Goal: Task Accomplishment & Management: Manage account settings

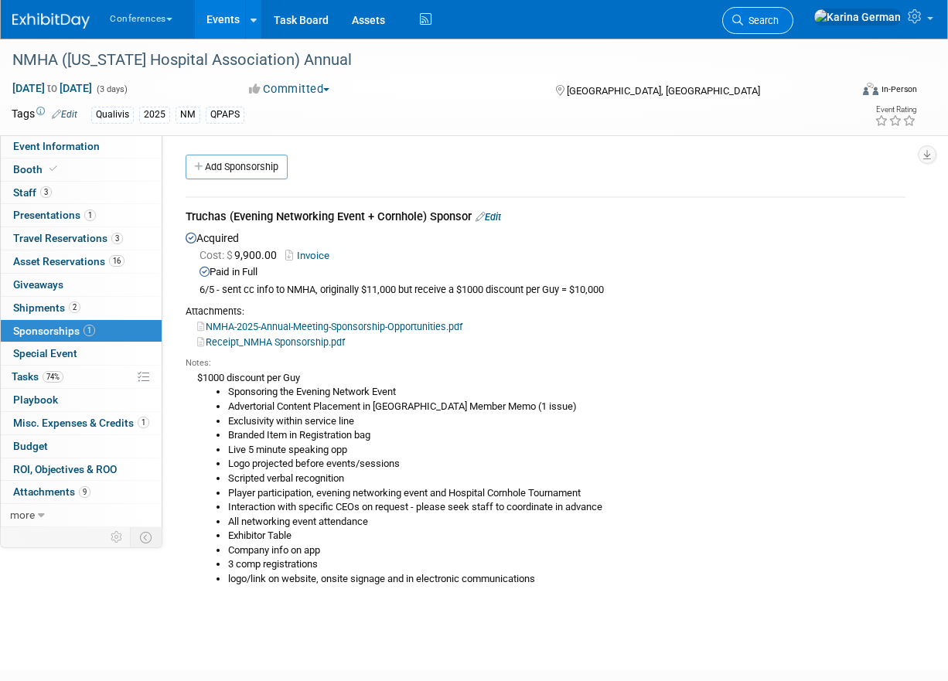
click at [793, 24] on link "Search" at bounding box center [757, 20] width 71 height 27
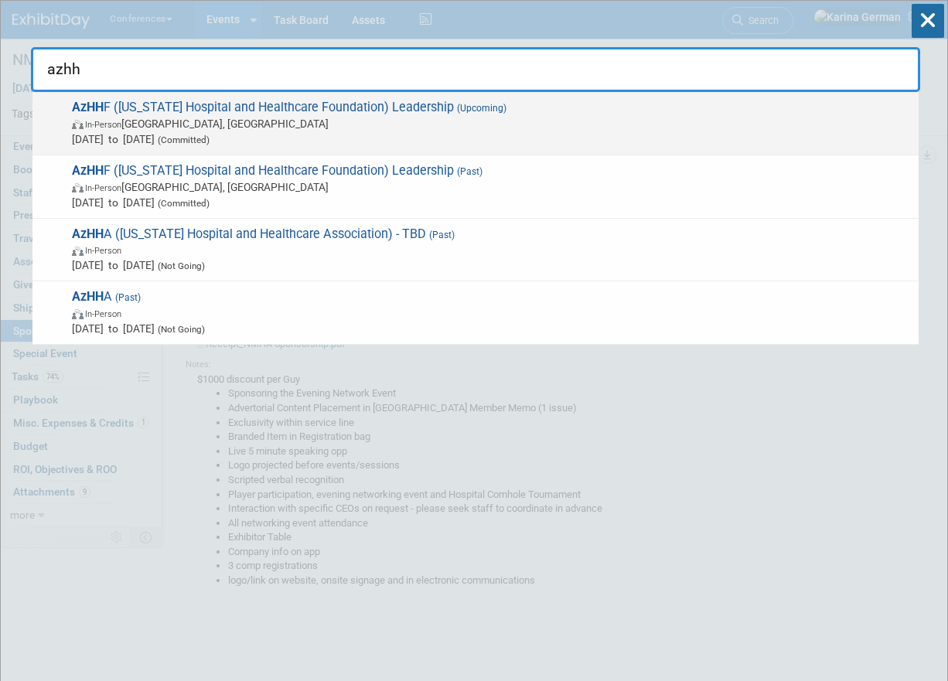
type input "azhh"
click at [510, 105] on span "AzHH F (Arizona Hospital and Healthcare Foundation) Leadership (Upcoming) In-Pe…" at bounding box center [489, 123] width 844 height 47
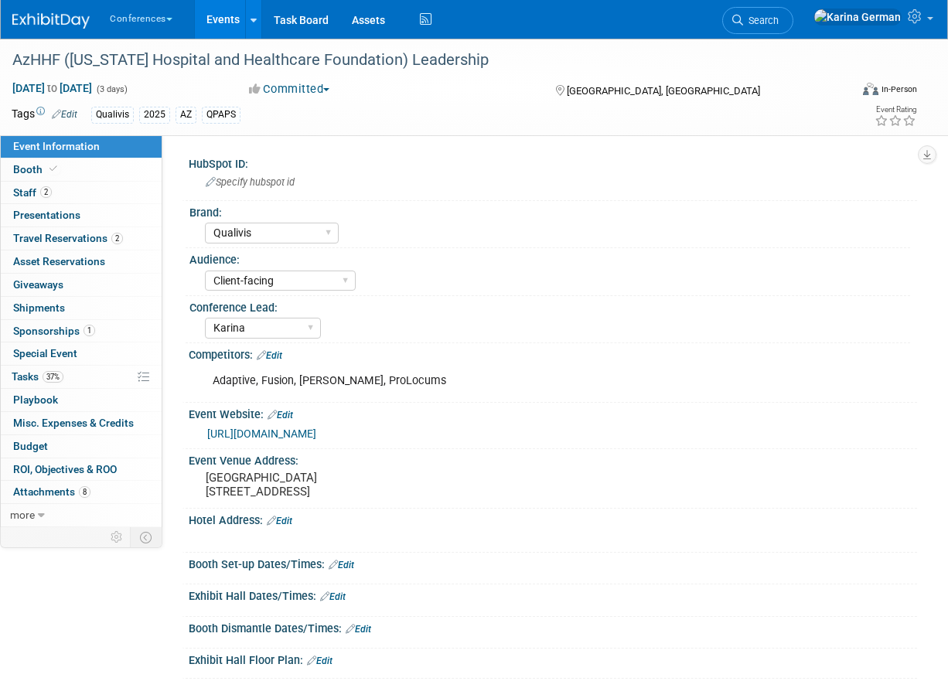
select select "Qualivis"
select select "Client-facing"
select select "Karina"
click at [86, 366] on link "37% Tasks 37%" at bounding box center [81, 377] width 161 height 22
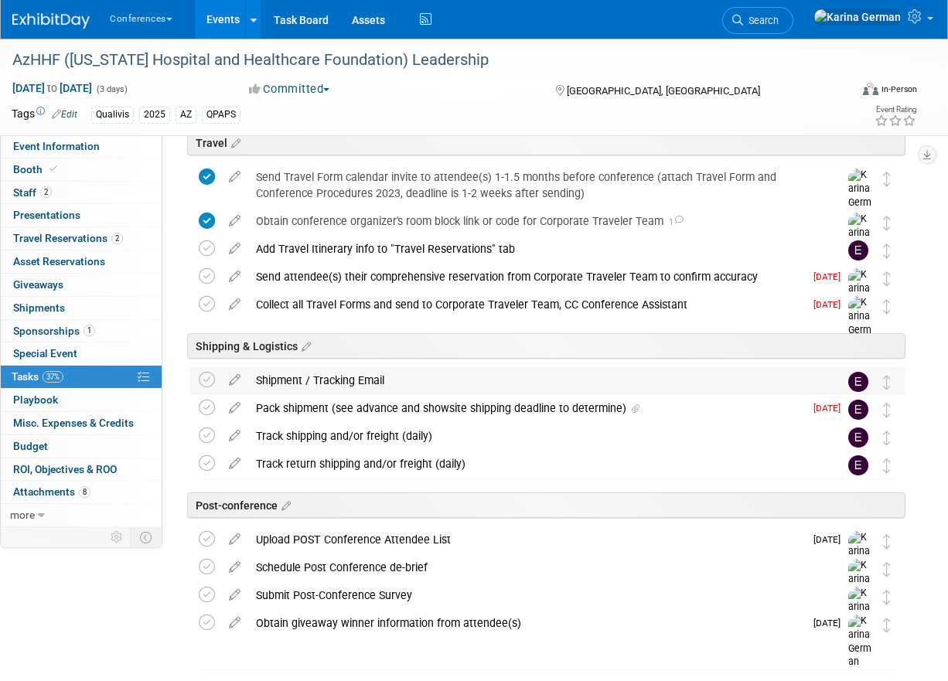
scroll to position [638, 0]
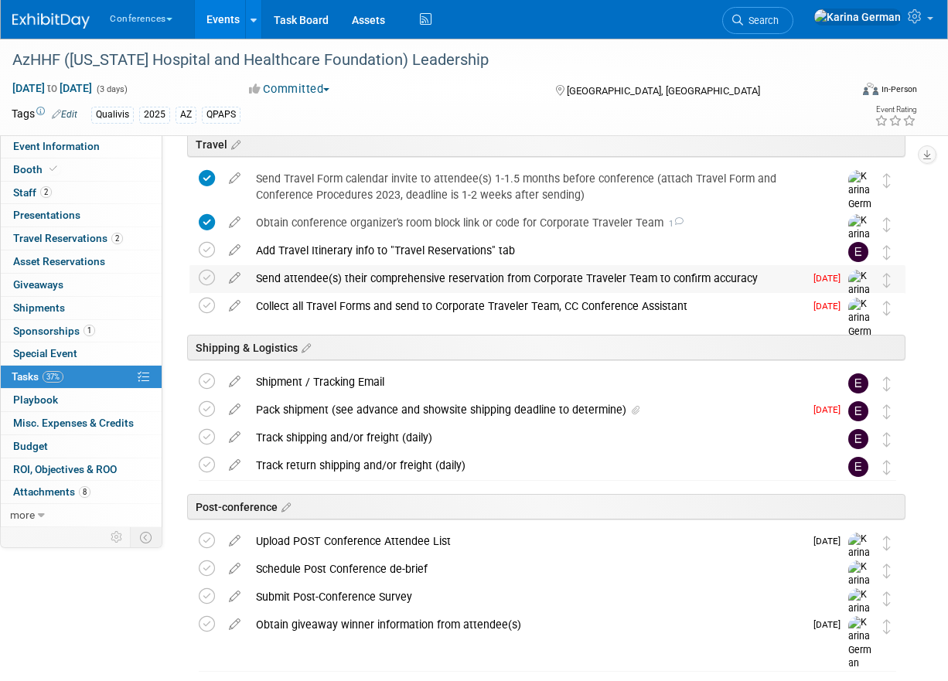
click at [486, 288] on div "Send attendee(s) their comprehensive reservation from Corporate Traveler Team t…" at bounding box center [526, 278] width 556 height 26
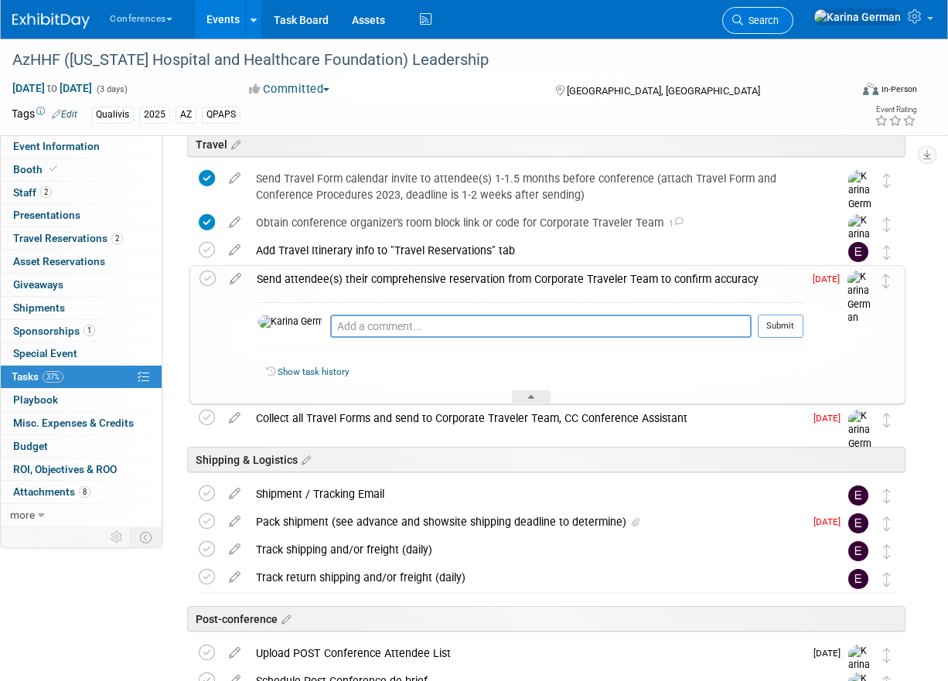
click at [793, 26] on link "Search" at bounding box center [757, 20] width 71 height 27
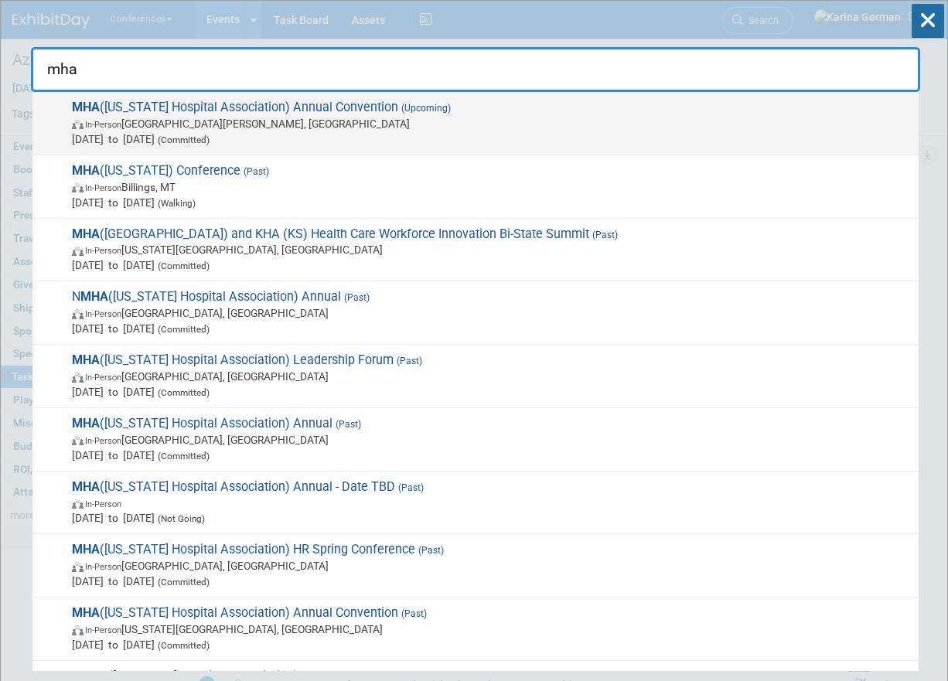
type input "mha"
click at [213, 103] on span "MHA (Missouri Hospital Association) Annual Convention (Upcoming) In-Person Sain…" at bounding box center [489, 123] width 844 height 47
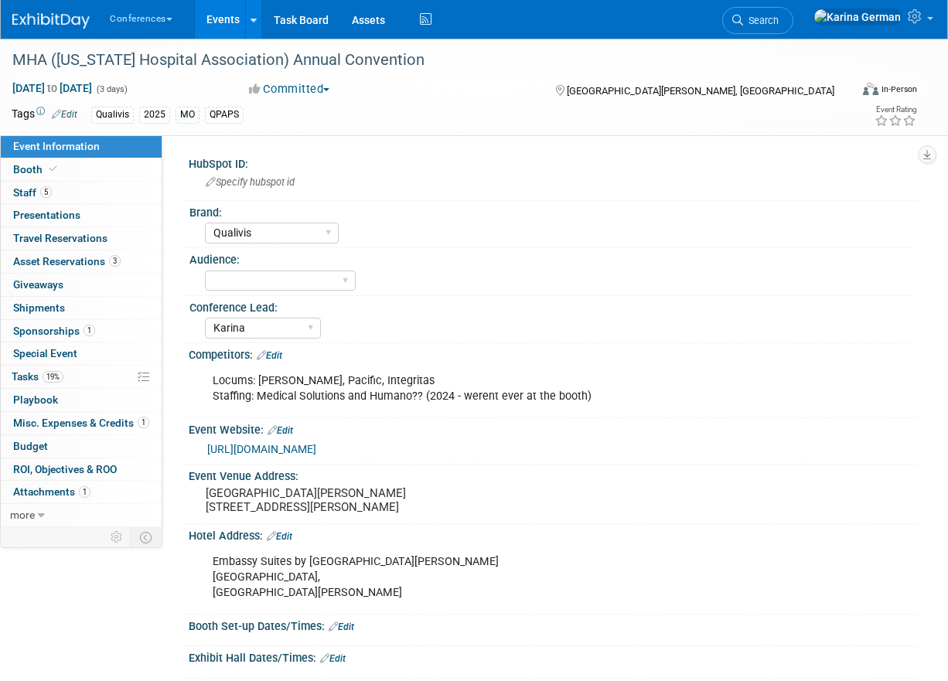
select select "Qualivis"
select select "Karina"
click at [91, 377] on link "19% Tasks 19%" at bounding box center [81, 377] width 161 height 22
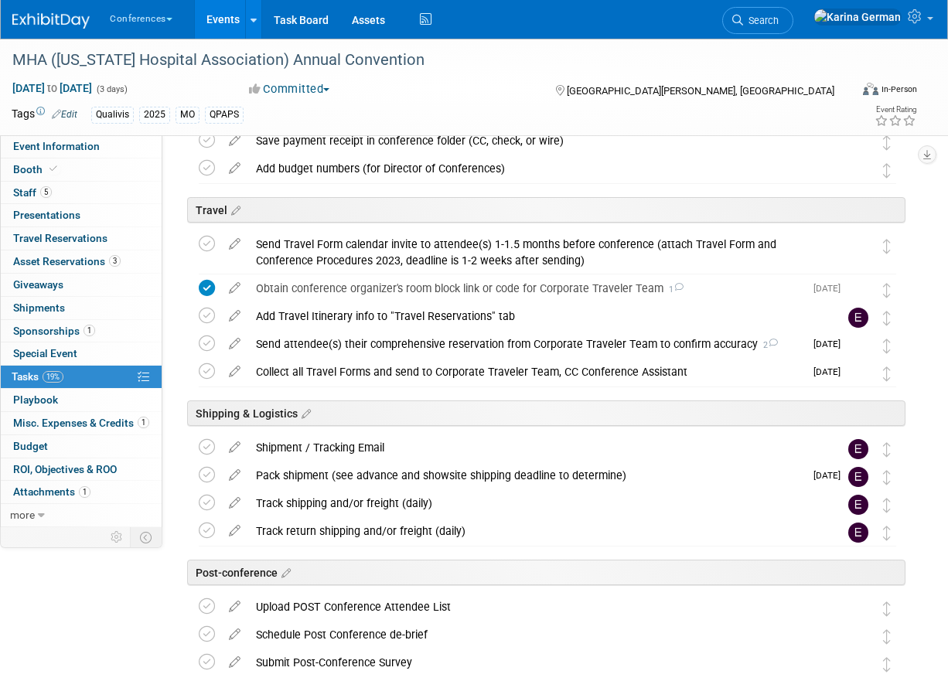
scroll to position [658, 0]
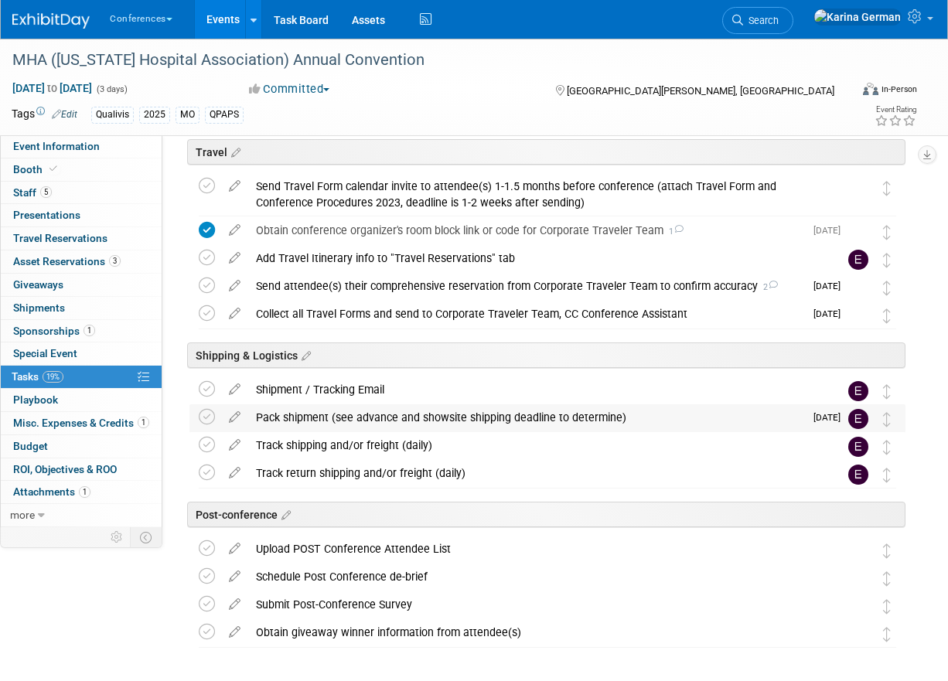
click at [414, 415] on div "Pack shipment (see advance and showsite shipping deadline to determine)" at bounding box center [526, 417] width 556 height 26
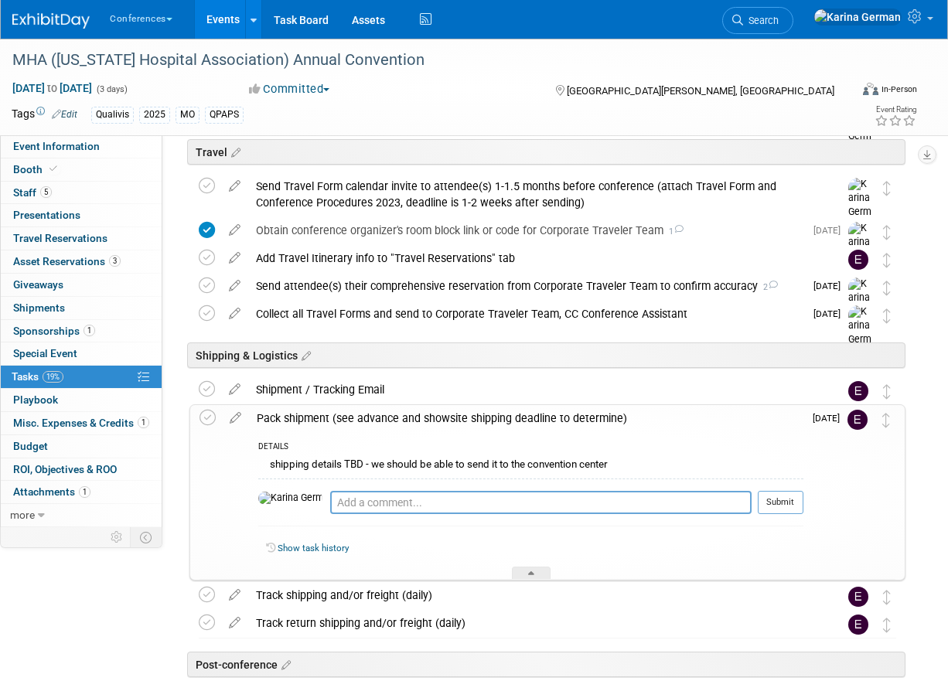
click at [414, 415] on div "Pack shipment (see advance and showsite shipping deadline to determine)" at bounding box center [526, 418] width 554 height 26
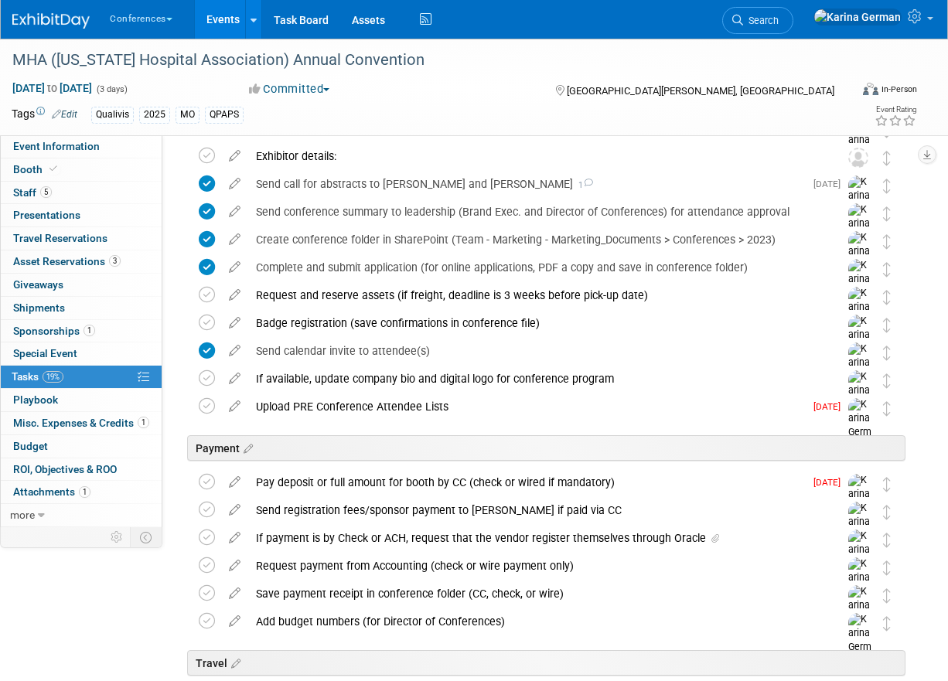
scroll to position [10, 0]
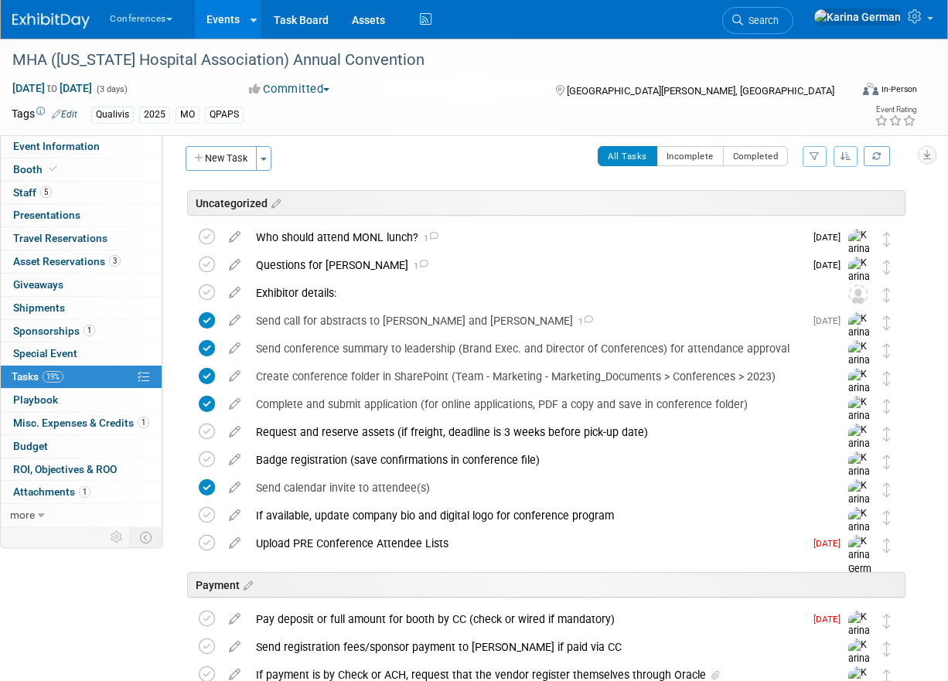
click at [119, 203] on div "5 Staff 5 Staff" at bounding box center [81, 193] width 161 height 23
click at [93, 192] on link "5 Staff 5" at bounding box center [81, 193] width 161 height 22
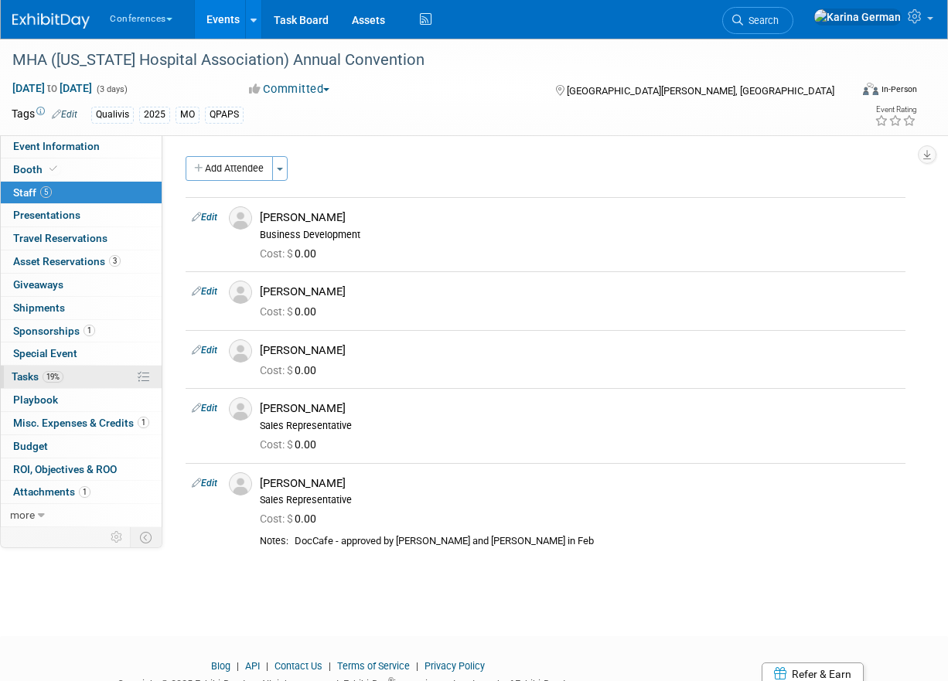
click at [80, 378] on link "19% Tasks 19%" at bounding box center [81, 377] width 161 height 22
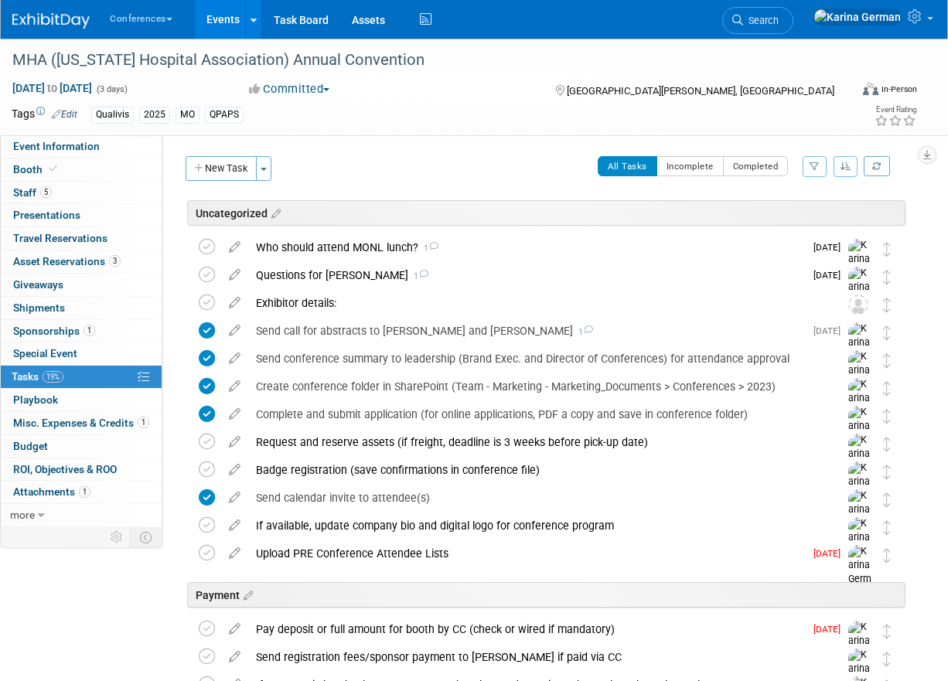
scroll to position [76, 0]
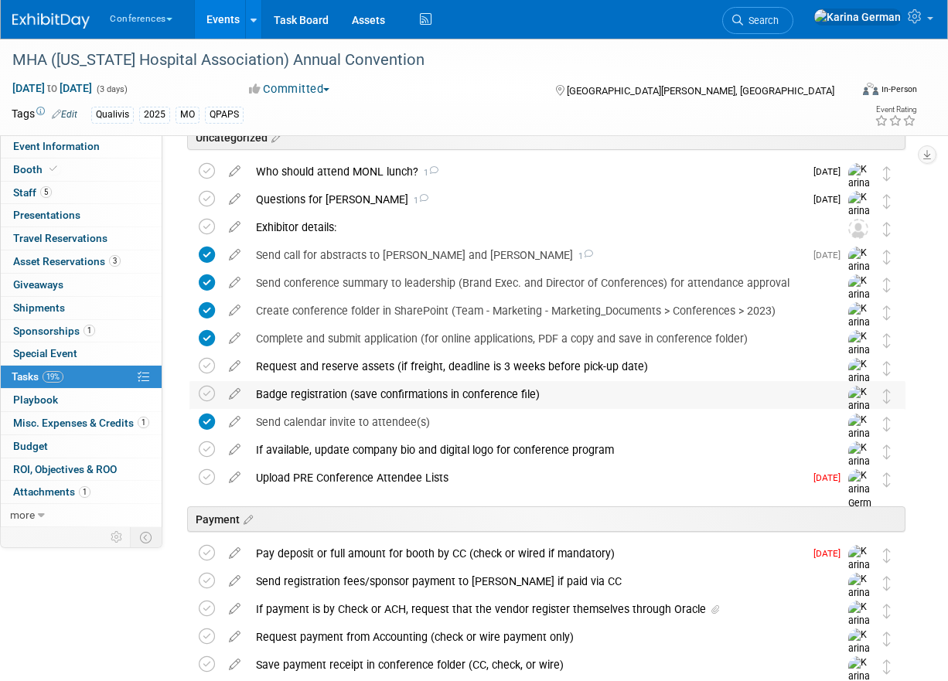
click at [378, 404] on div "Badge registration (save confirmations in conference file)" at bounding box center [532, 394] width 569 height 26
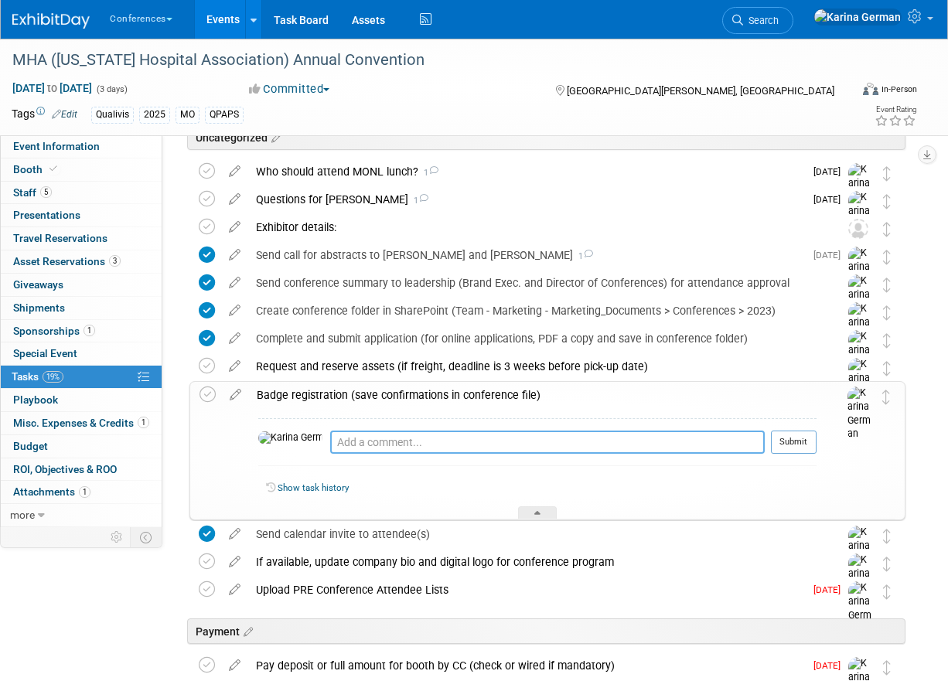
click at [373, 452] on textarea at bounding box center [547, 442] width 435 height 23
type textarea "could not log in to portal, sent all names to sarah"
click at [805, 438] on button "Submit" at bounding box center [794, 442] width 46 height 23
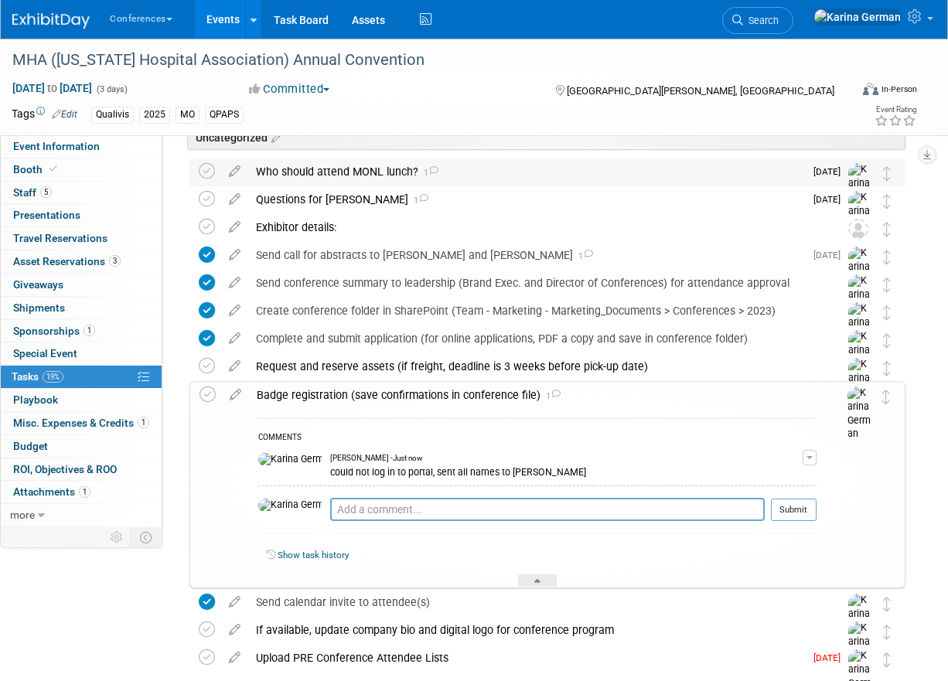
click at [355, 176] on div "Who should attend MONL lunch? 1" at bounding box center [526, 171] width 556 height 26
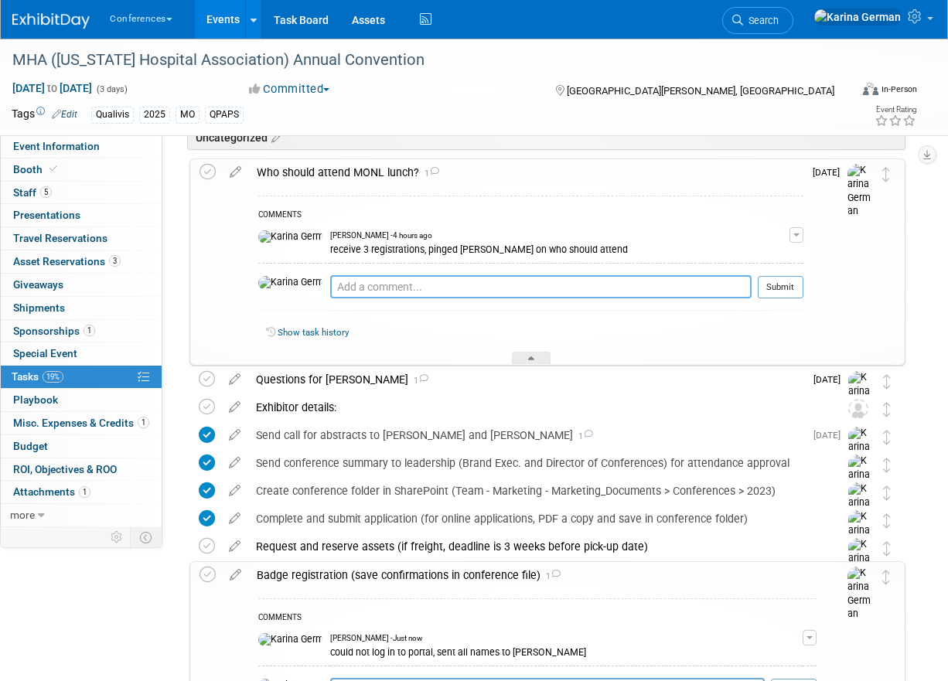
click at [350, 291] on textarea at bounding box center [540, 286] width 421 height 23
type textarea "p"
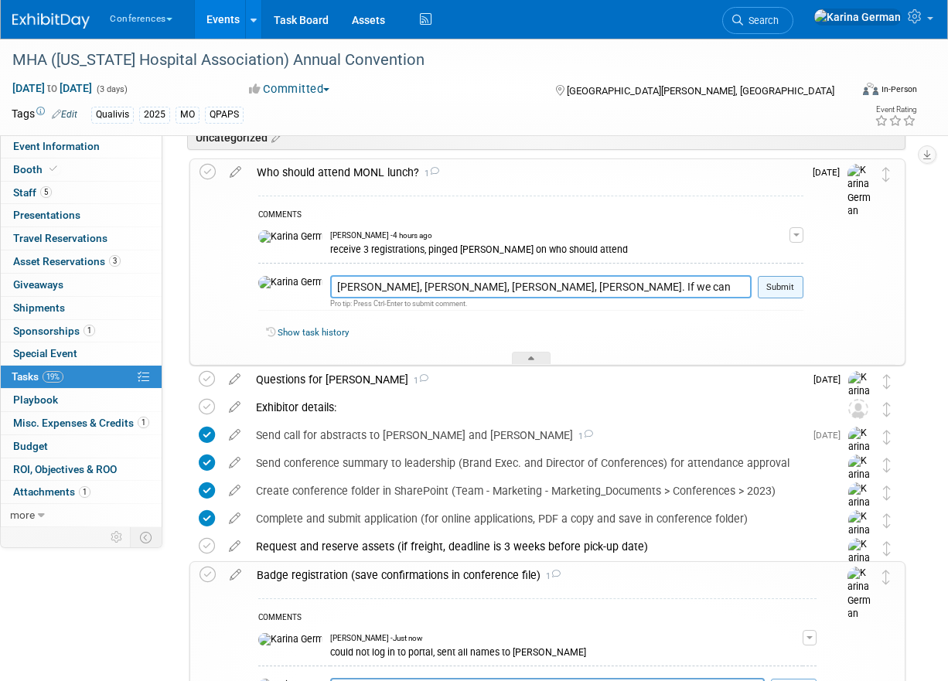
type textarea "Kelly - Jen, Jan, Bill, Cherelle. If we can only get three choose between Chere…"
click at [792, 285] on button "Submit" at bounding box center [781, 287] width 46 height 23
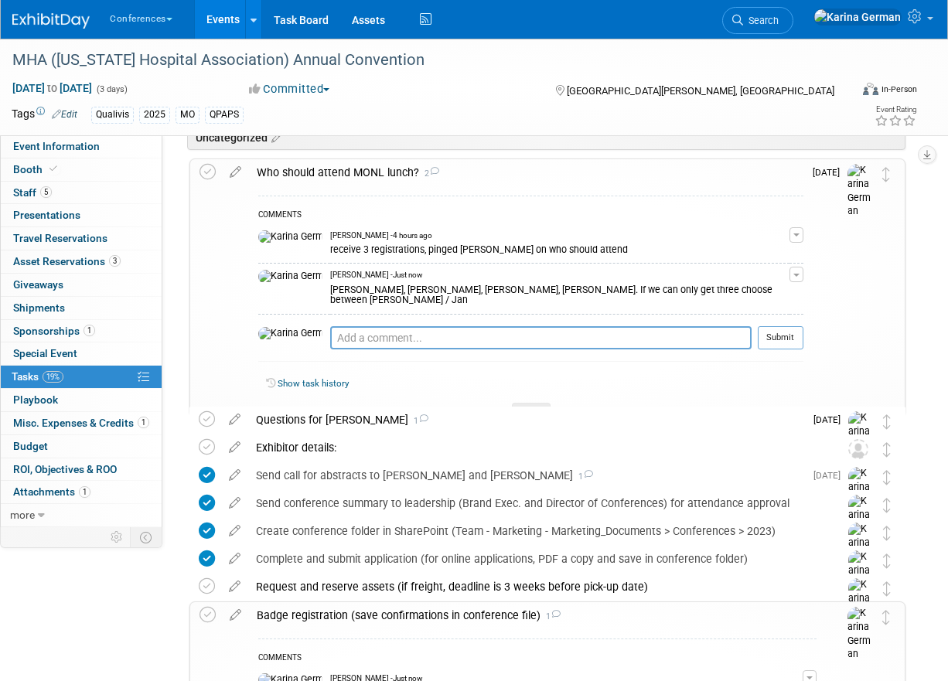
click at [379, 166] on div "Who should attend MONL lunch? 2" at bounding box center [526, 172] width 554 height 26
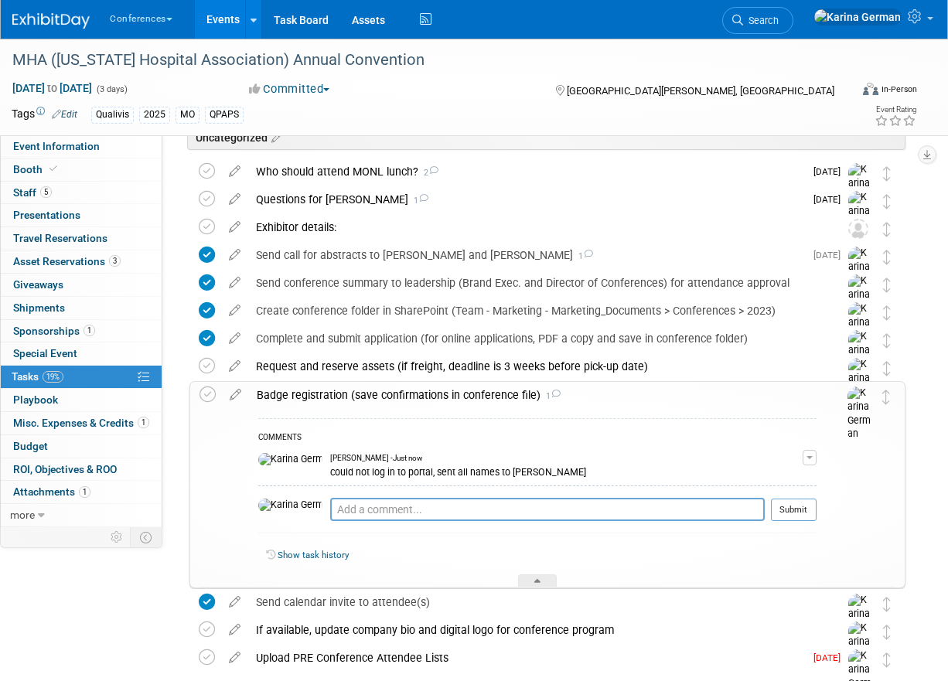
click at [408, 393] on div "Badge registration (save confirmations in conference file) 1" at bounding box center [533, 395] width 568 height 26
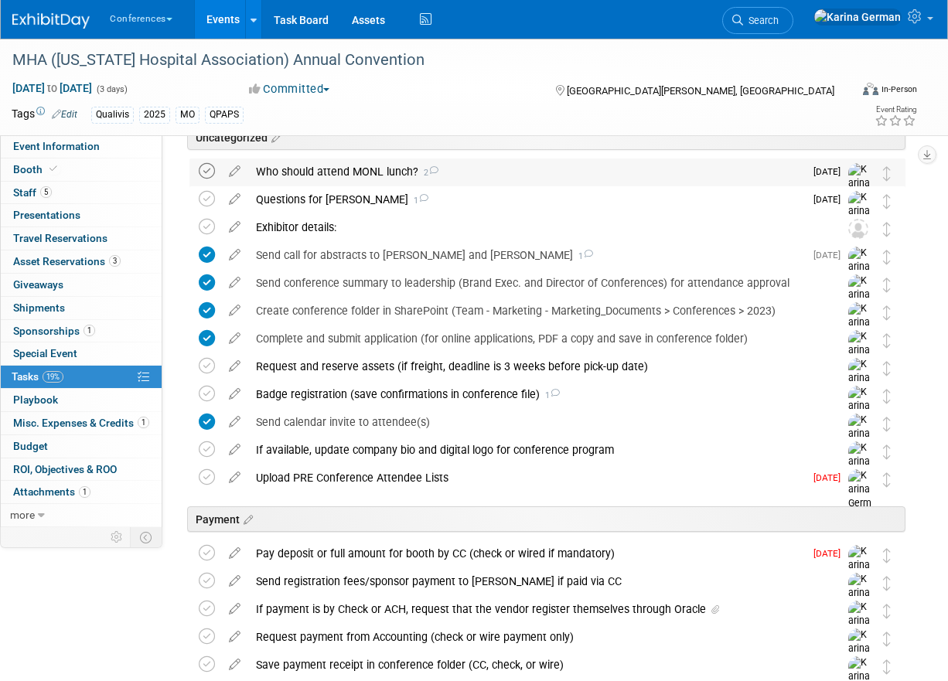
click at [210, 175] on icon at bounding box center [207, 171] width 16 height 16
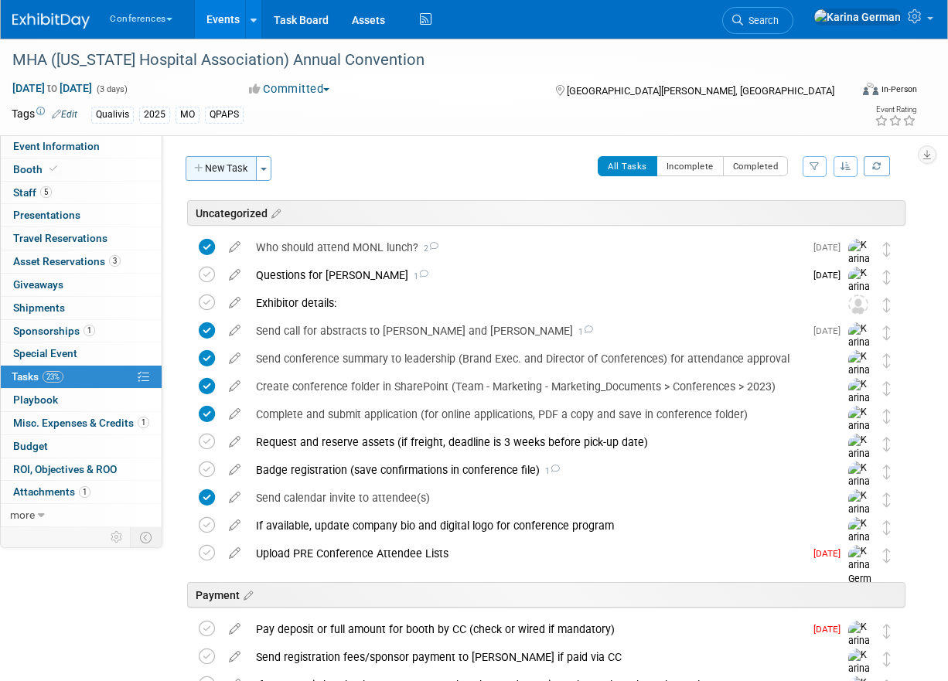
click at [219, 170] on button "New Task" at bounding box center [221, 168] width 71 height 25
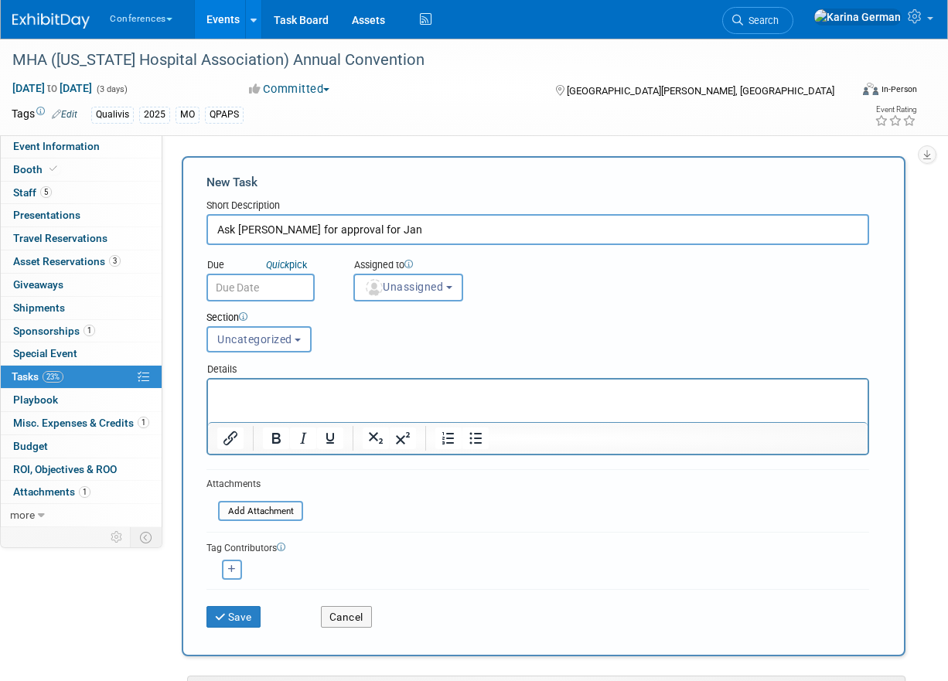
type input "Ask Jeff for approval for Jan"
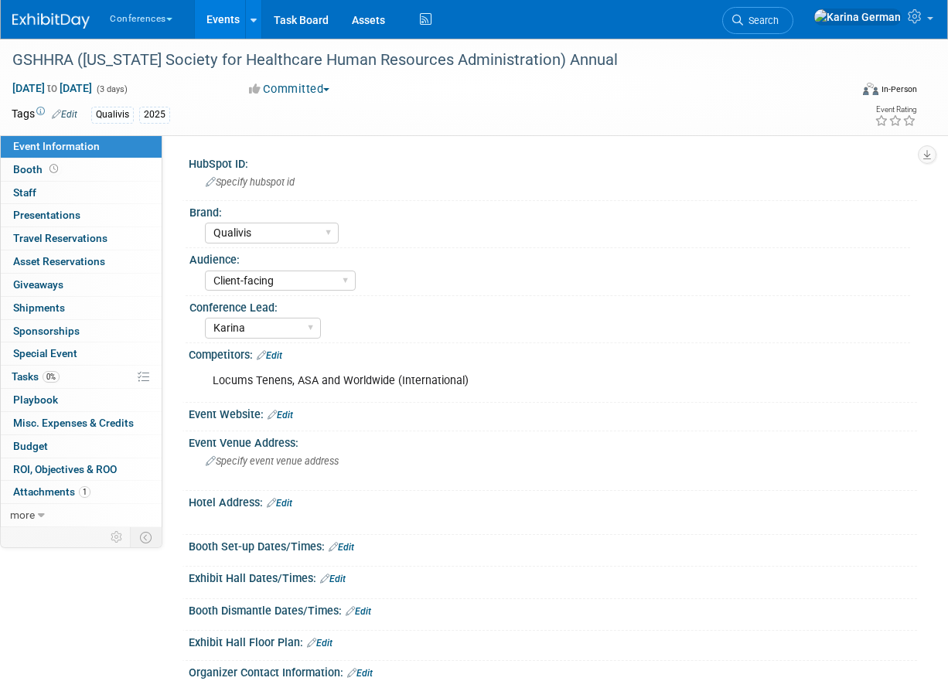
select select "Qualivis"
select select "Client-facing"
select select "Karina"
click at [793, 20] on link "Search" at bounding box center [757, 20] width 71 height 27
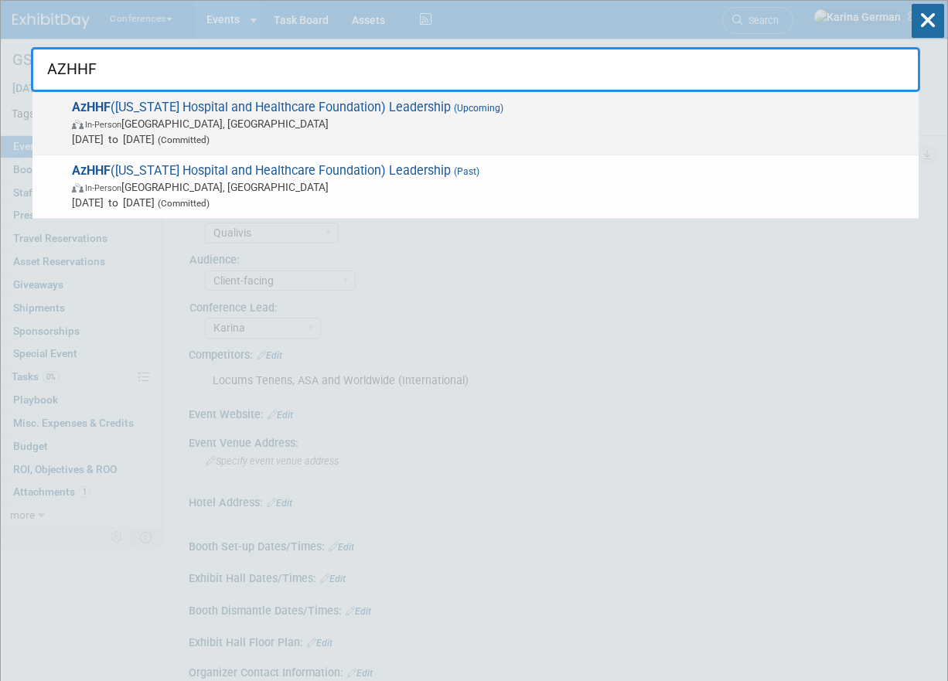
type input "AZHHF"
click at [472, 127] on span "In-Person Tucson, AZ" at bounding box center [491, 123] width 839 height 15
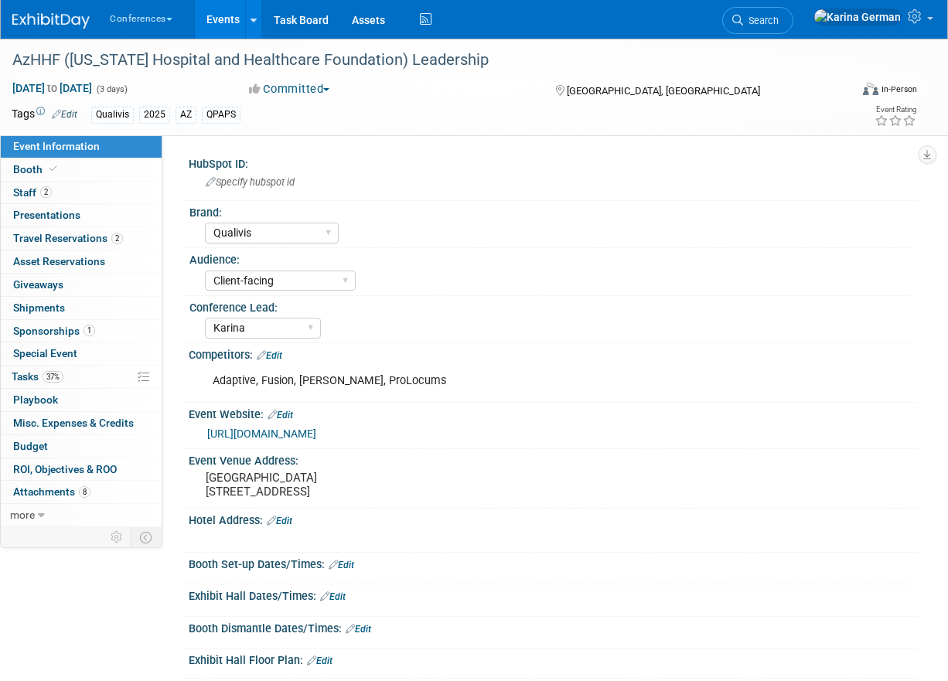
select select "Qualivis"
select select "Client-facing"
select select "Karina"
click at [213, 20] on link "Events" at bounding box center [223, 19] width 56 height 39
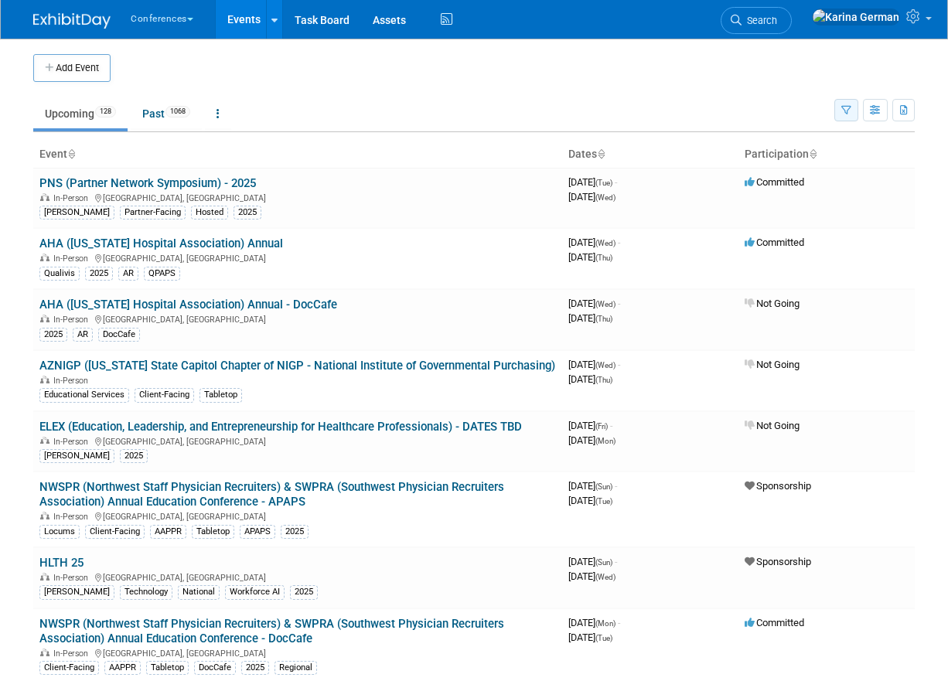
click at [845, 118] on button "button" at bounding box center [846, 110] width 24 height 22
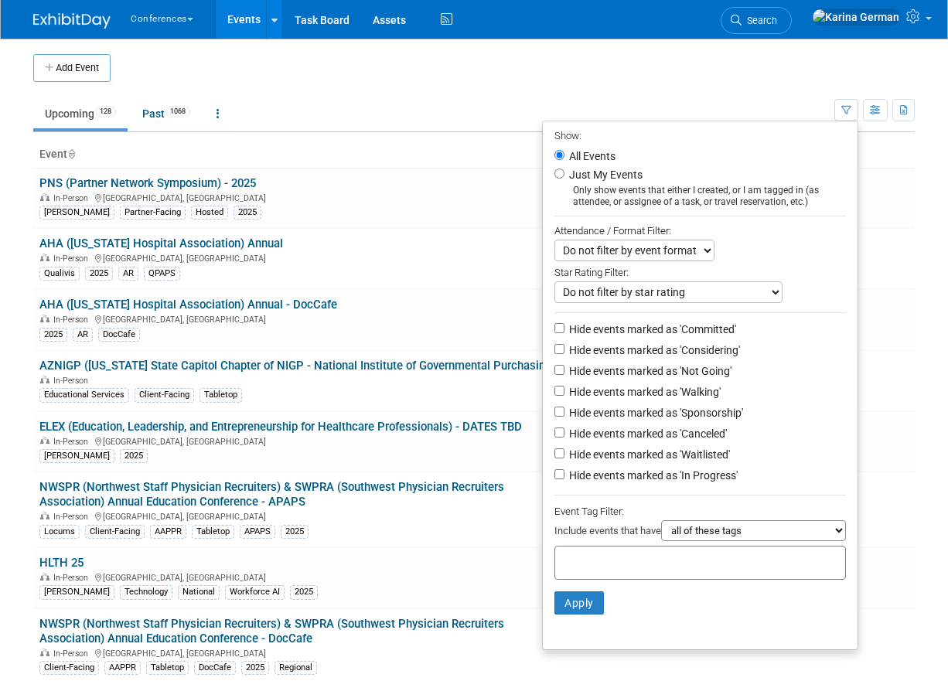
click at [632, 552] on div at bounding box center [699, 563] width 291 height 34
type input "QUALIV"
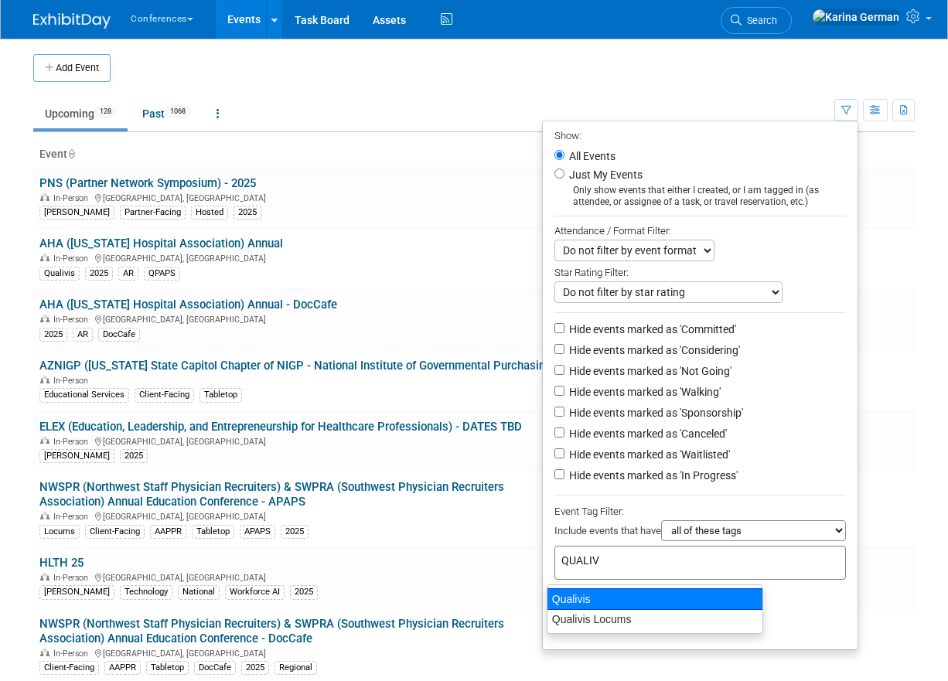
click at [588, 600] on div "Qualivis" at bounding box center [655, 599] width 216 height 22
type input "Qualivis"
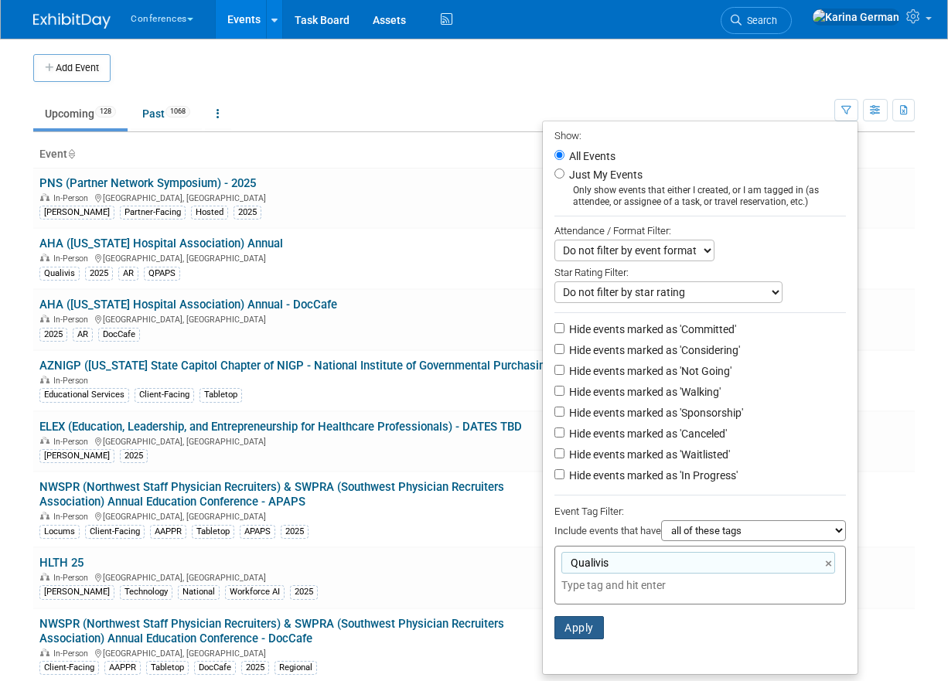
click at [579, 624] on button "Apply" at bounding box center [578, 627] width 49 height 23
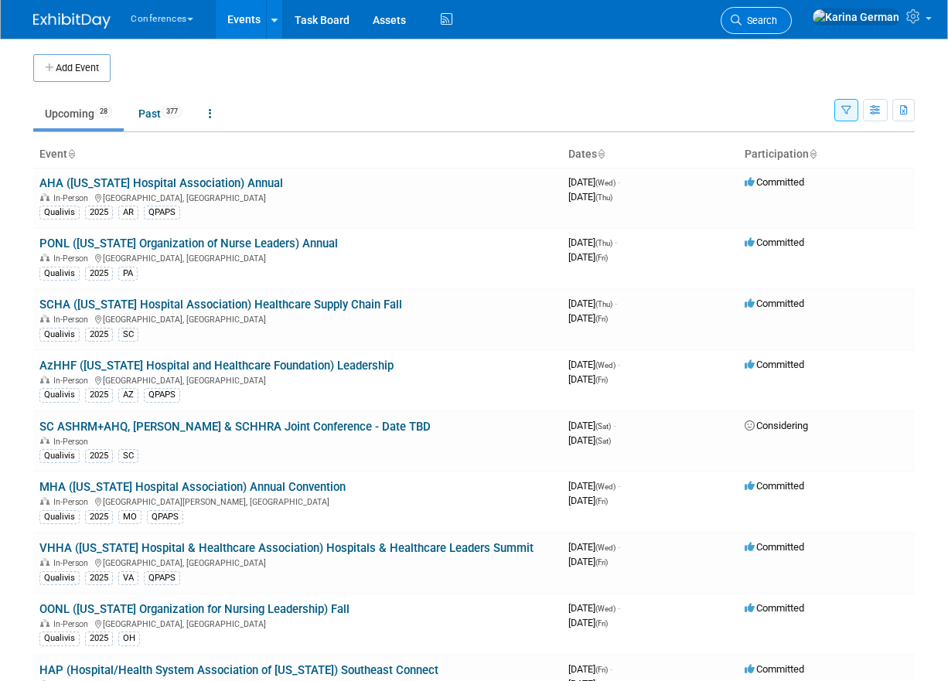
click at [777, 20] on span "Search" at bounding box center [759, 21] width 36 height 12
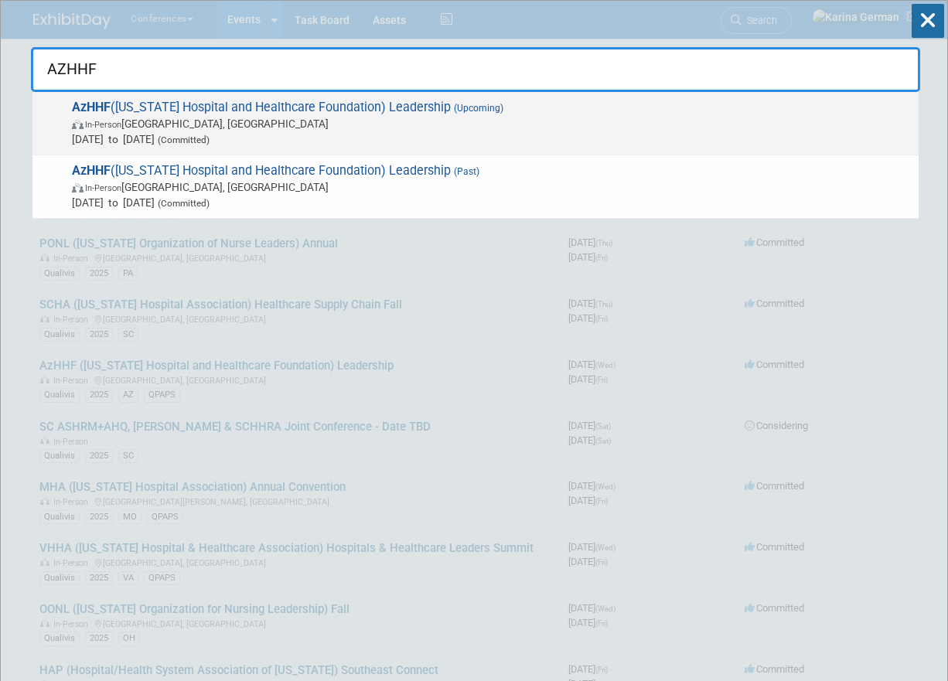
type input "AZHHF"
click at [272, 116] on span "In-Person [GEOGRAPHIC_DATA], [GEOGRAPHIC_DATA]" at bounding box center [491, 123] width 839 height 15
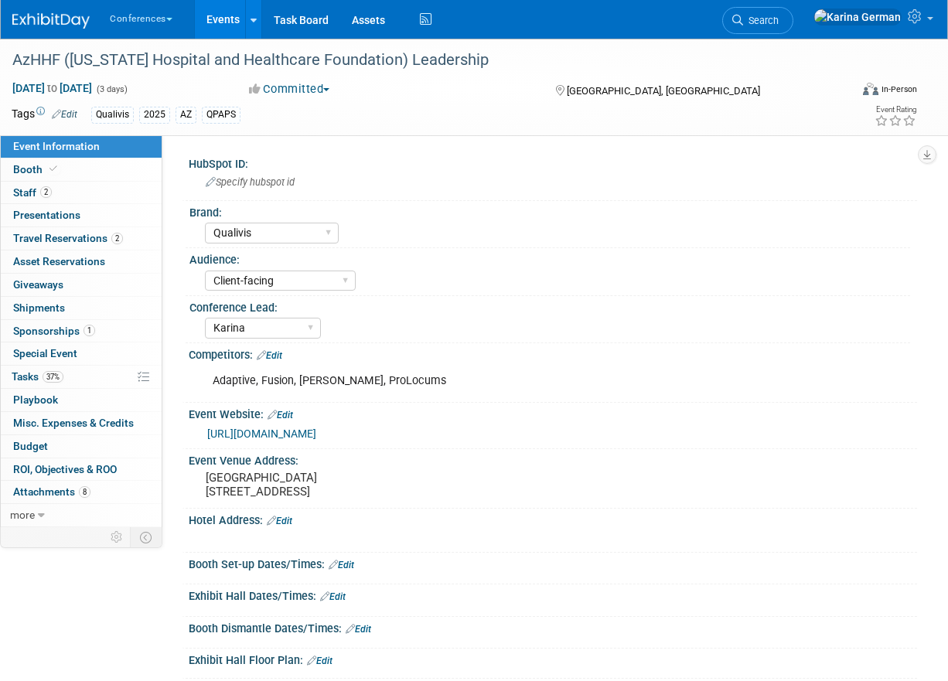
select select "Qualivis"
select select "Client-facing"
select select "Karina"
click at [80, 374] on link "37% Tasks 37%" at bounding box center [81, 377] width 161 height 22
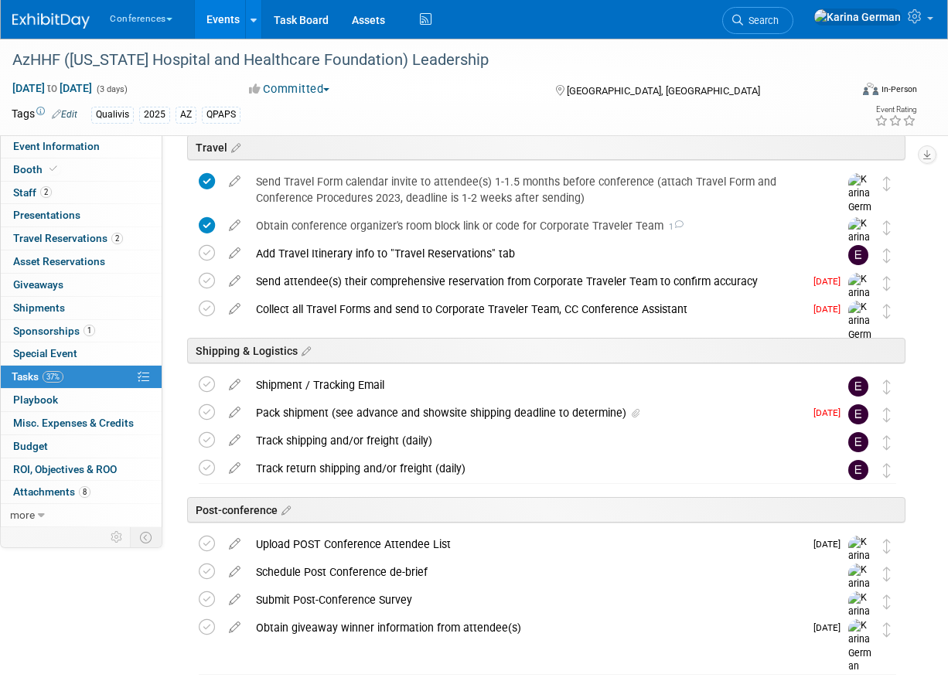
scroll to position [690, 0]
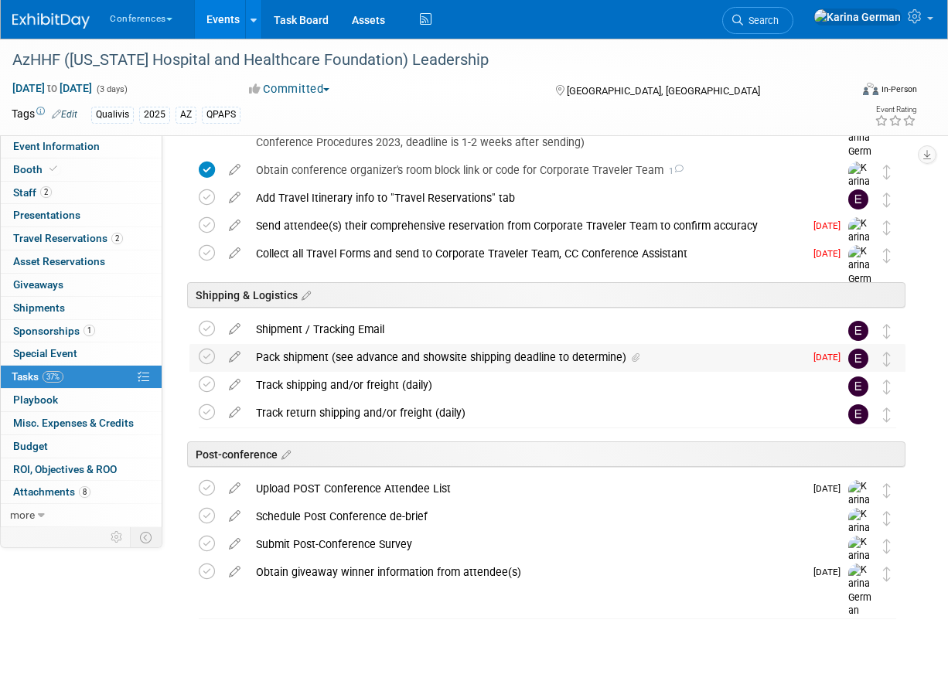
click at [311, 360] on div "Pack shipment (see advance and showsite shipping deadline to determine)" at bounding box center [526, 357] width 556 height 26
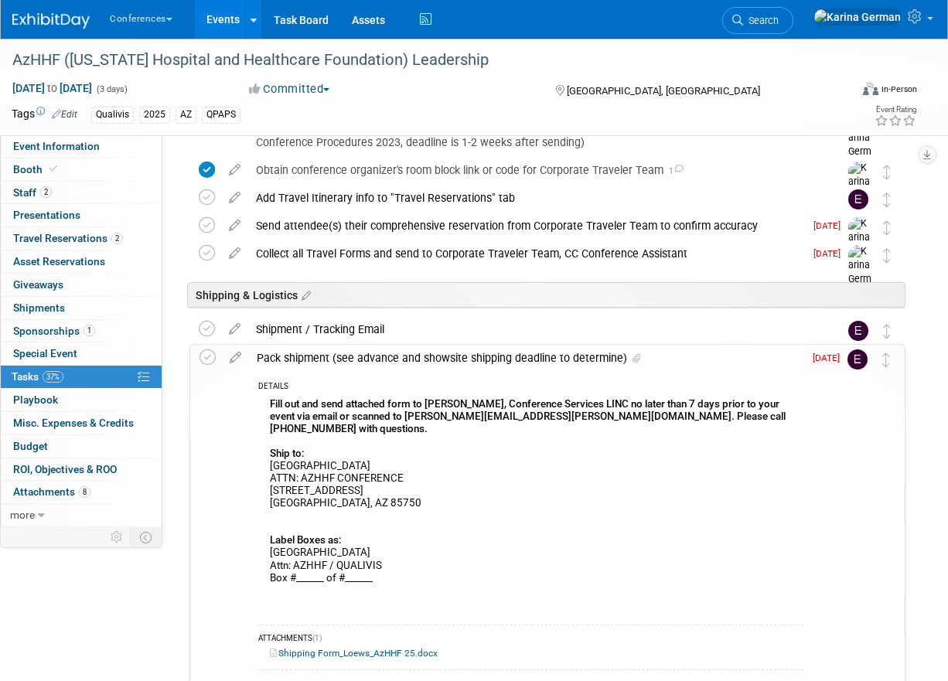
click at [312, 359] on div "Pack shipment (see advance and showsite shipping deadline to determine)" at bounding box center [526, 358] width 554 height 26
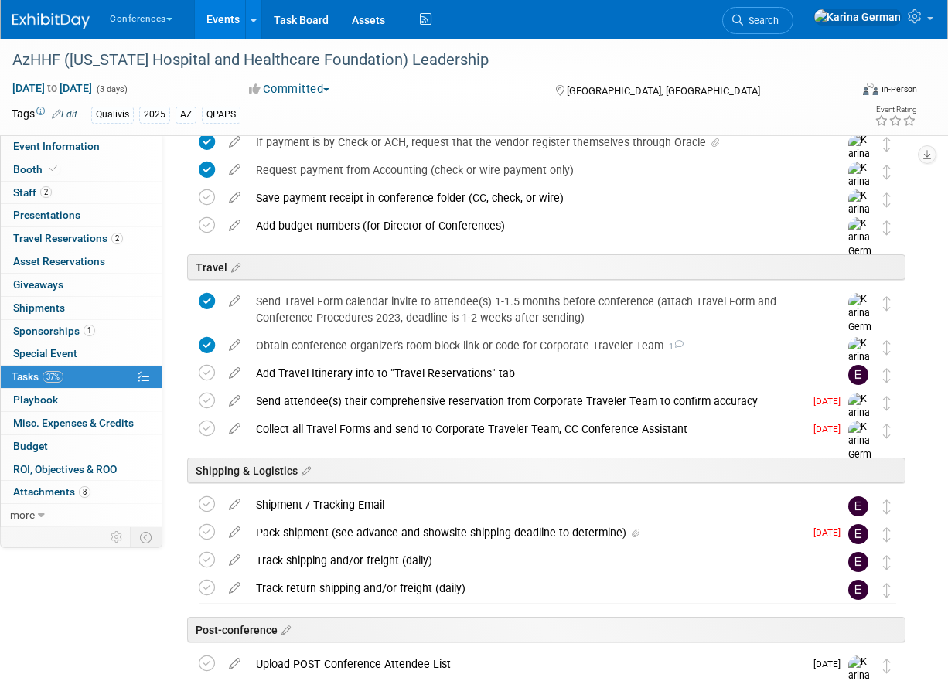
scroll to position [509, 0]
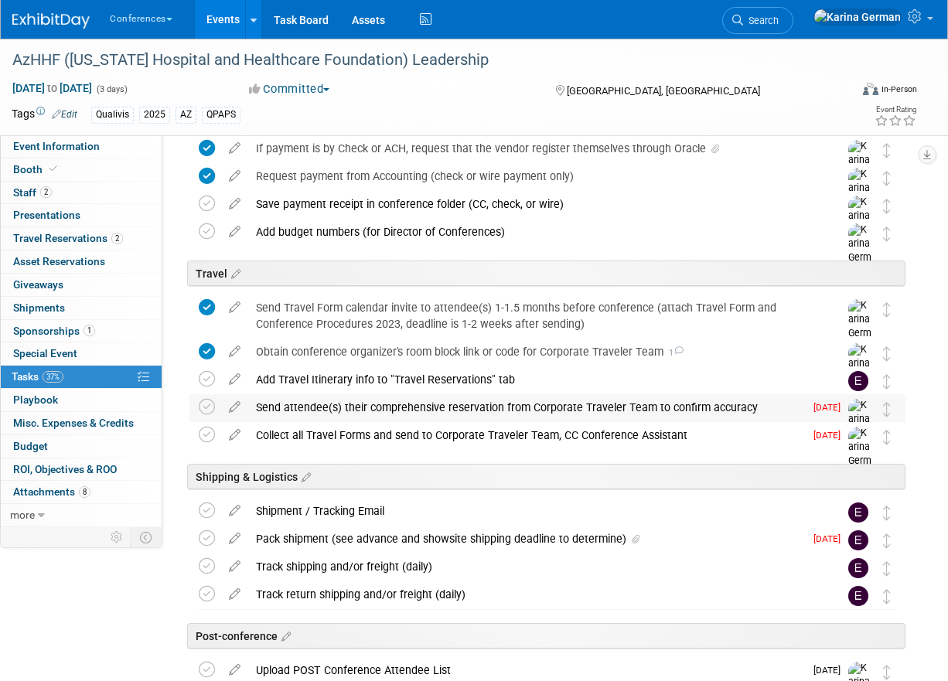
click at [323, 411] on div "Send attendee(s) their comprehensive reservation from Corporate Traveler Team t…" at bounding box center [526, 407] width 556 height 26
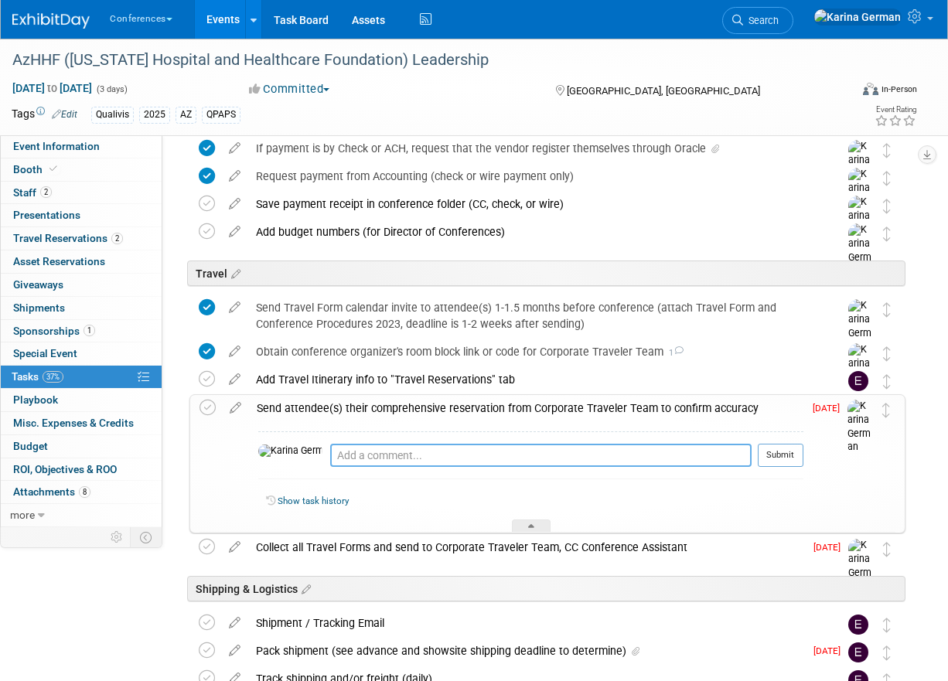
click at [331, 456] on textarea at bounding box center [540, 455] width 421 height 23
type textarea "b"
type textarea "Bill is all set"
click at [786, 449] on button "Submit" at bounding box center [781, 455] width 46 height 23
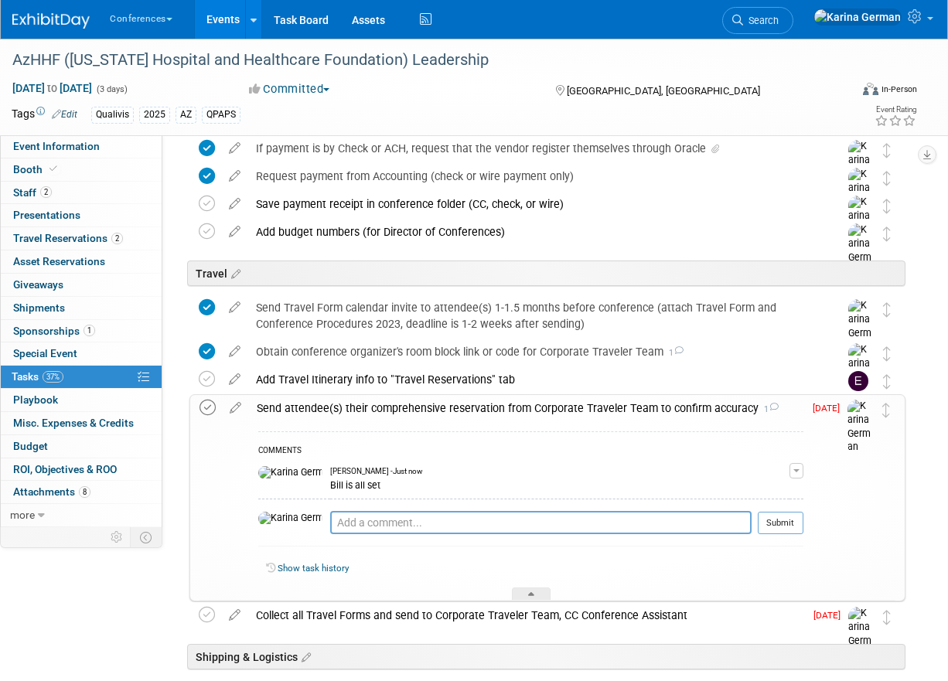
click at [206, 404] on icon at bounding box center [207, 408] width 16 height 16
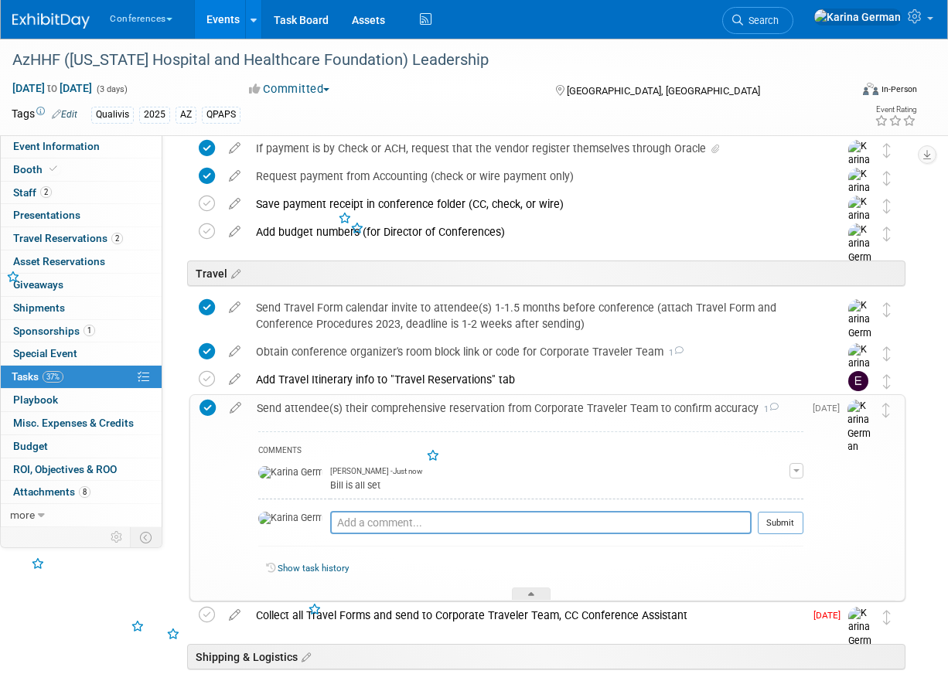
click at [322, 409] on div "Send attendee(s) their comprehensive reservation from Corporate Traveler Team t…" at bounding box center [526, 408] width 554 height 26
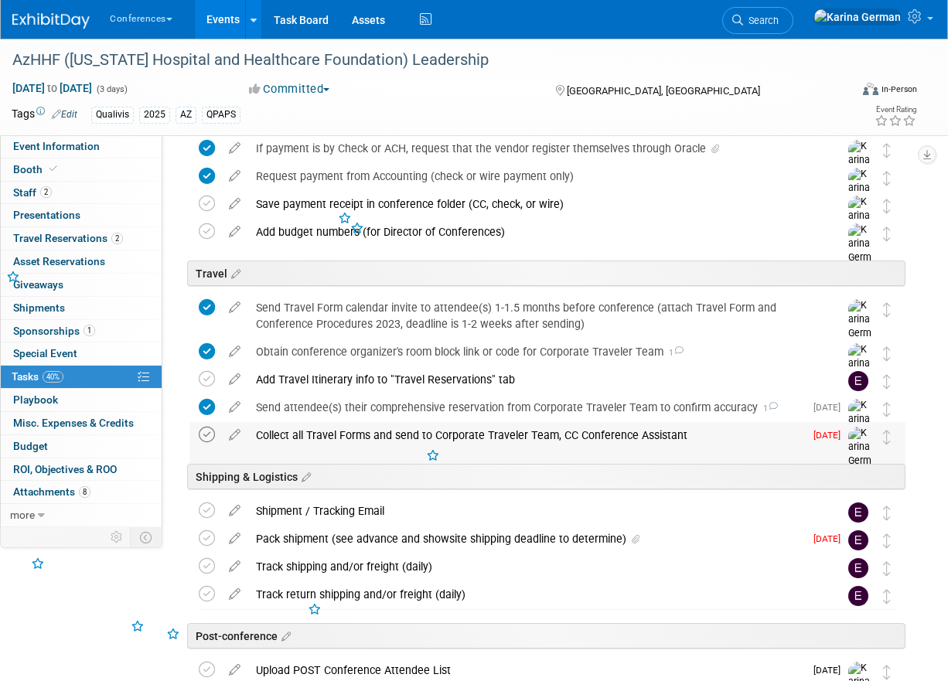
click at [207, 438] on icon at bounding box center [207, 435] width 16 height 16
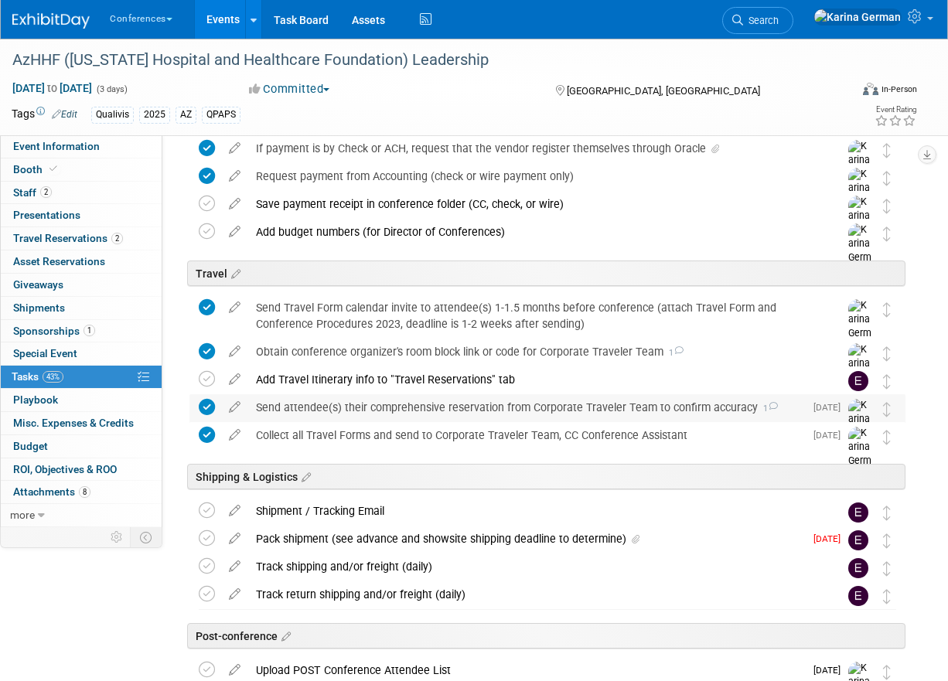
click at [409, 404] on div "Send attendee(s) their comprehensive reservation from Corporate Traveler Team t…" at bounding box center [526, 407] width 556 height 26
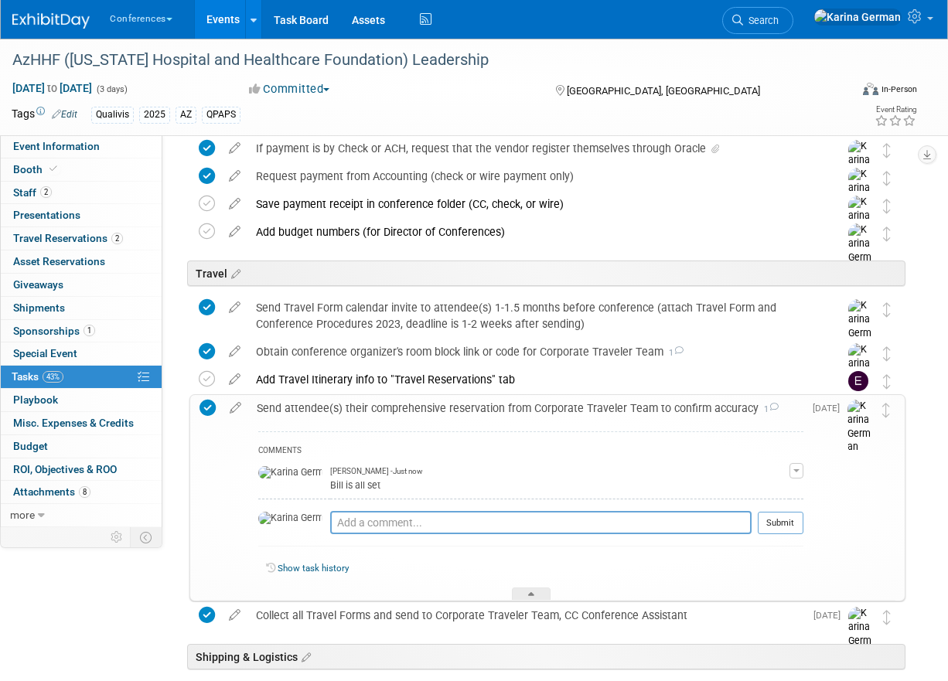
click at [409, 404] on div "Send attendee(s) their comprehensive reservation from Corporate Traveler Team t…" at bounding box center [526, 408] width 554 height 26
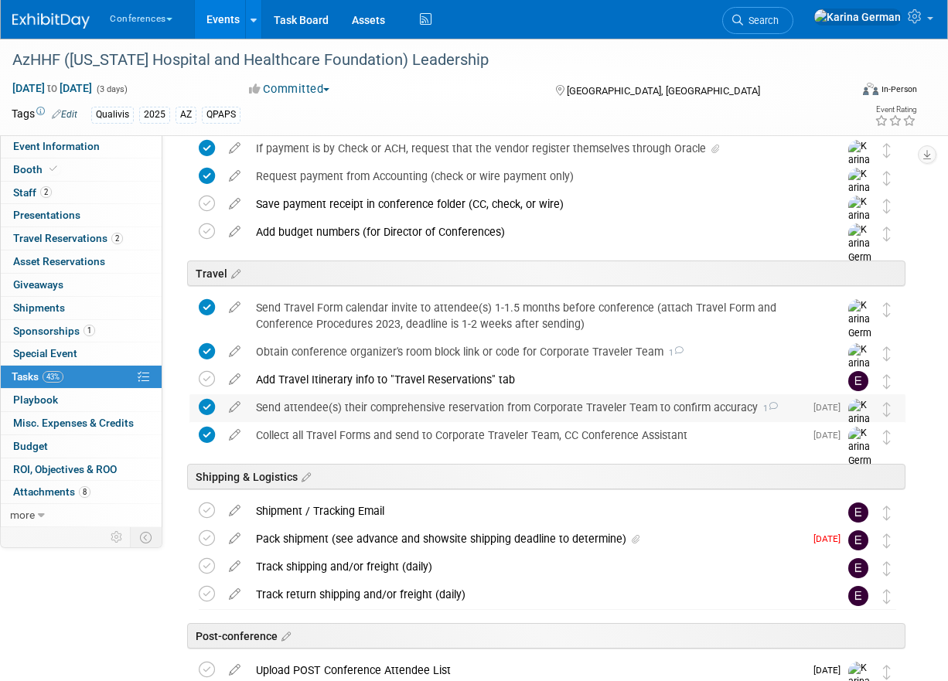
click at [204, 404] on icon at bounding box center [207, 407] width 16 height 16
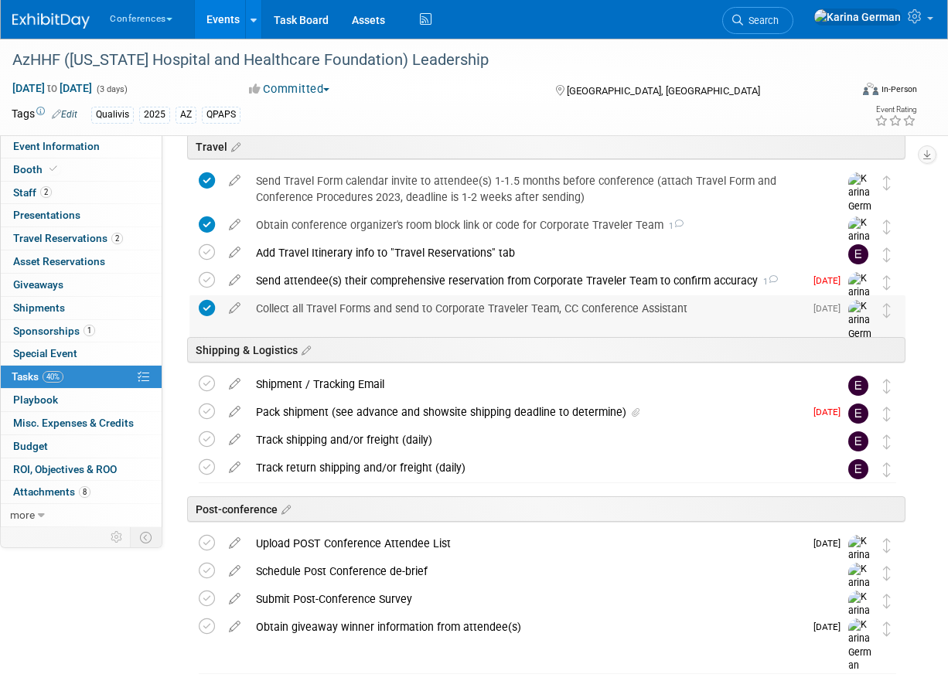
scroll to position [660, 0]
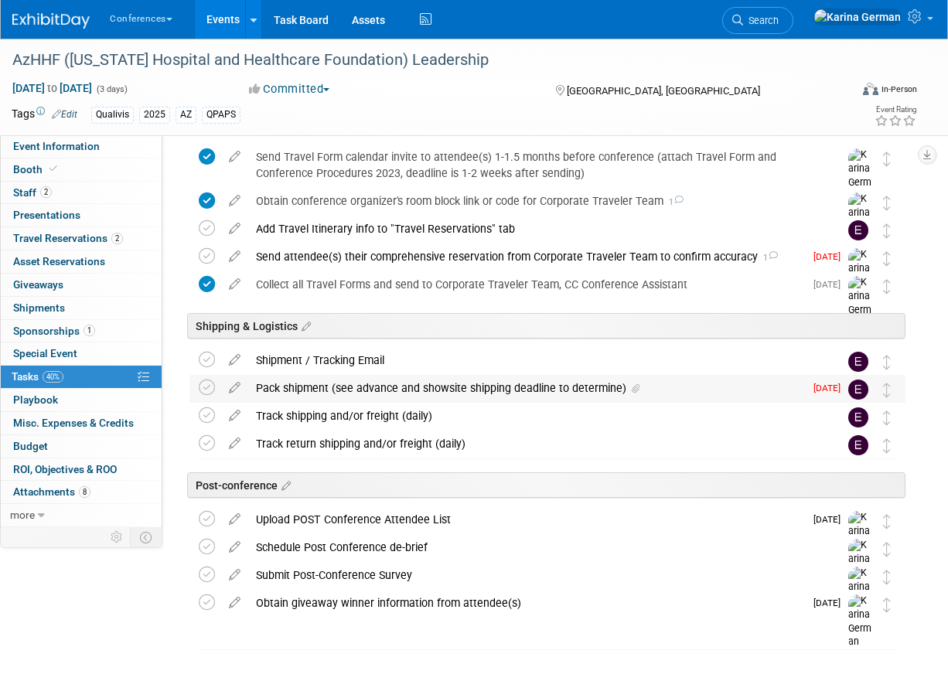
click at [377, 387] on div "Pack shipment (see advance and showsite shipping deadline to determine)" at bounding box center [526, 388] width 556 height 26
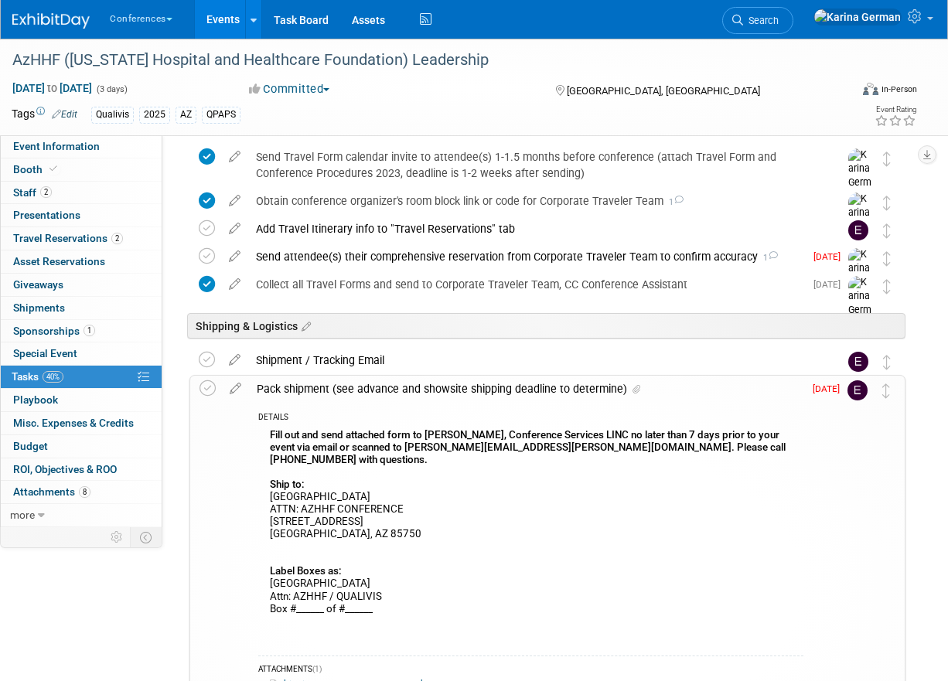
click at [377, 387] on div "Pack shipment (see advance and showsite shipping deadline to determine)" at bounding box center [526, 389] width 554 height 26
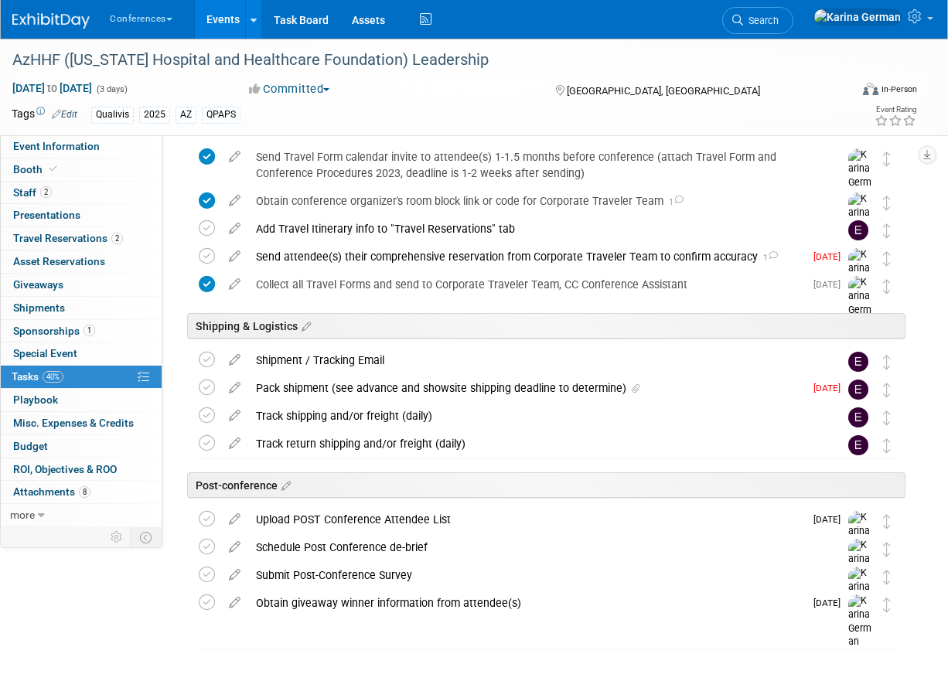
scroll to position [690, 0]
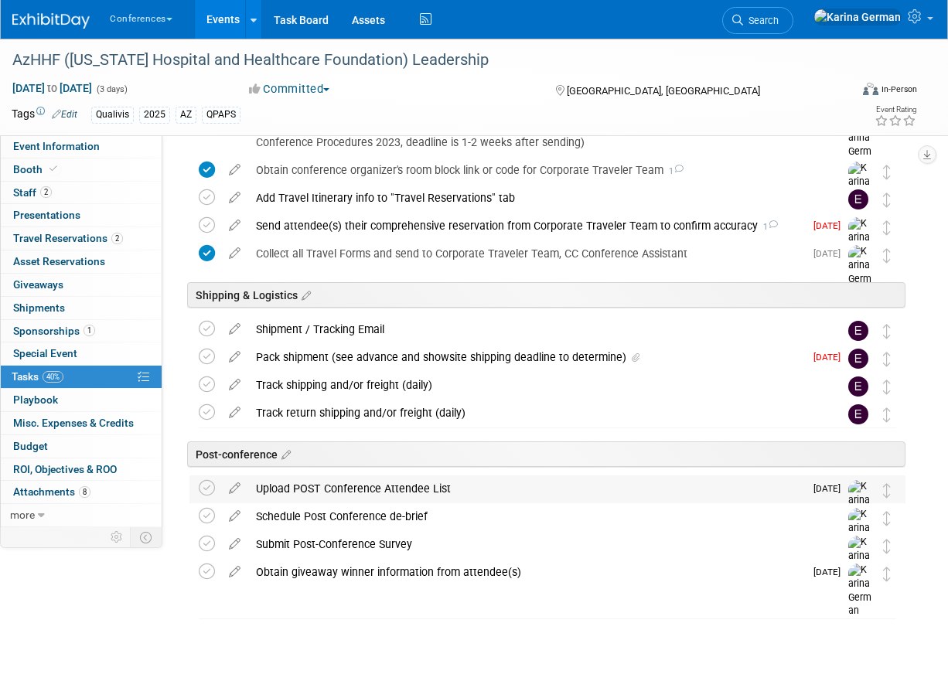
click at [378, 489] on div "Upload POST Conference Attendee List" at bounding box center [526, 488] width 556 height 26
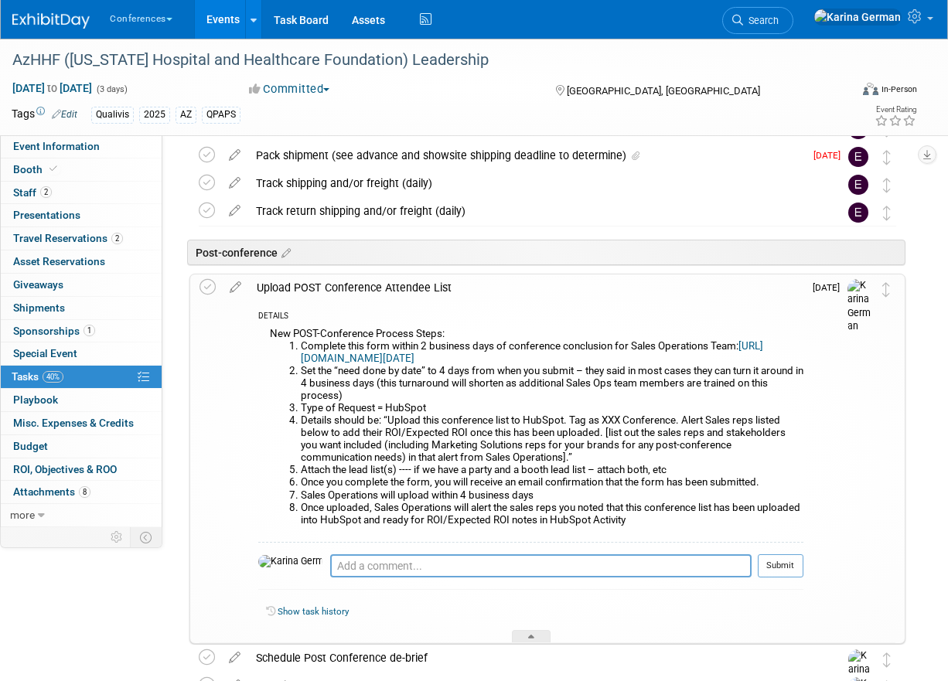
click at [376, 297] on div "Upload POST Conference Attendee List" at bounding box center [526, 287] width 554 height 26
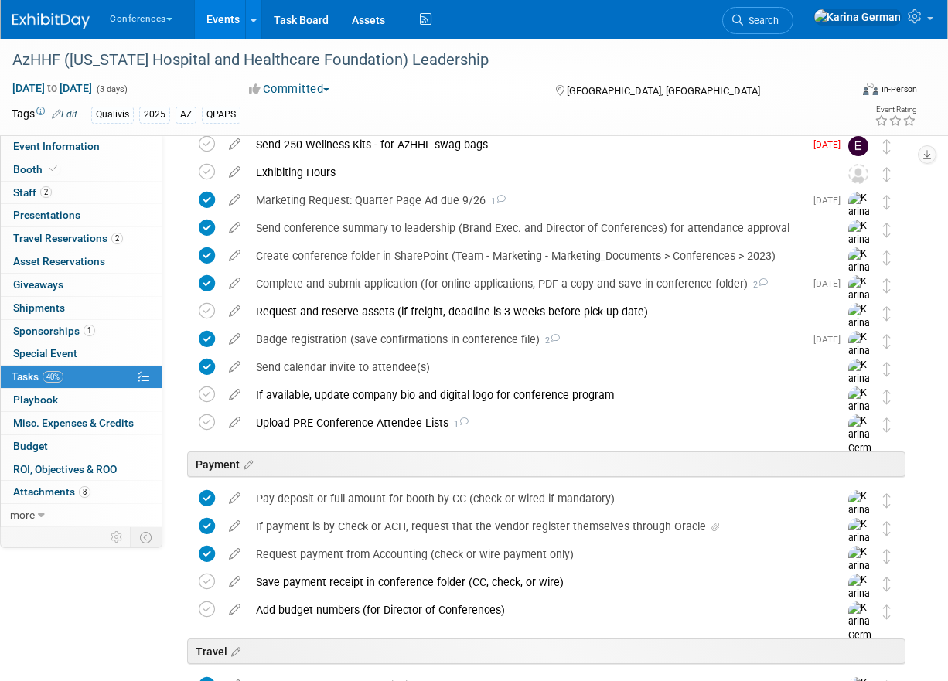
scroll to position [128, 0]
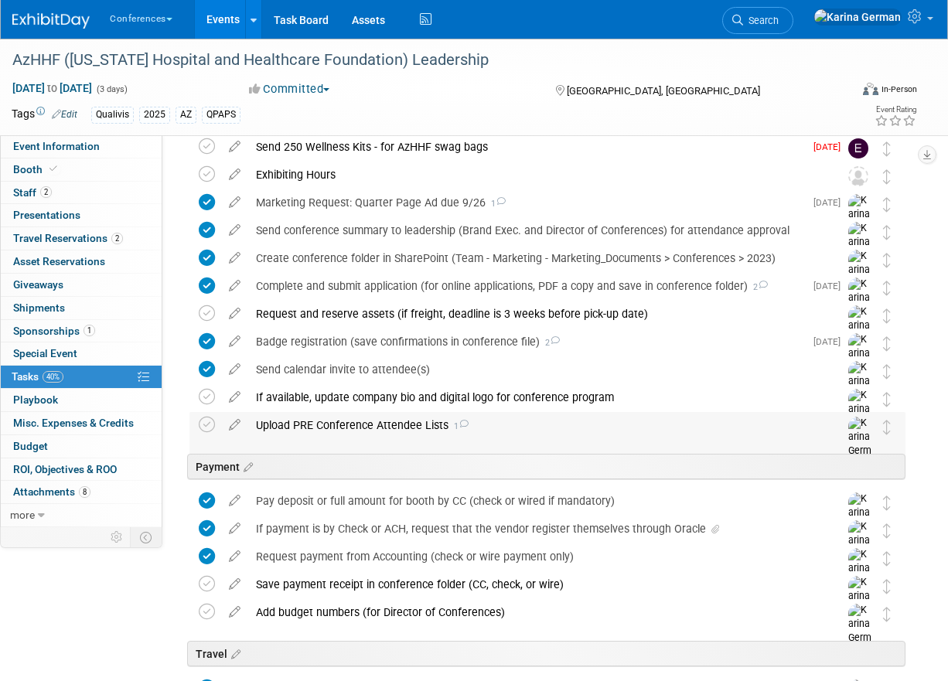
click at [380, 422] on div "Upload PRE Conference Attendee Lists 1" at bounding box center [532, 425] width 569 height 26
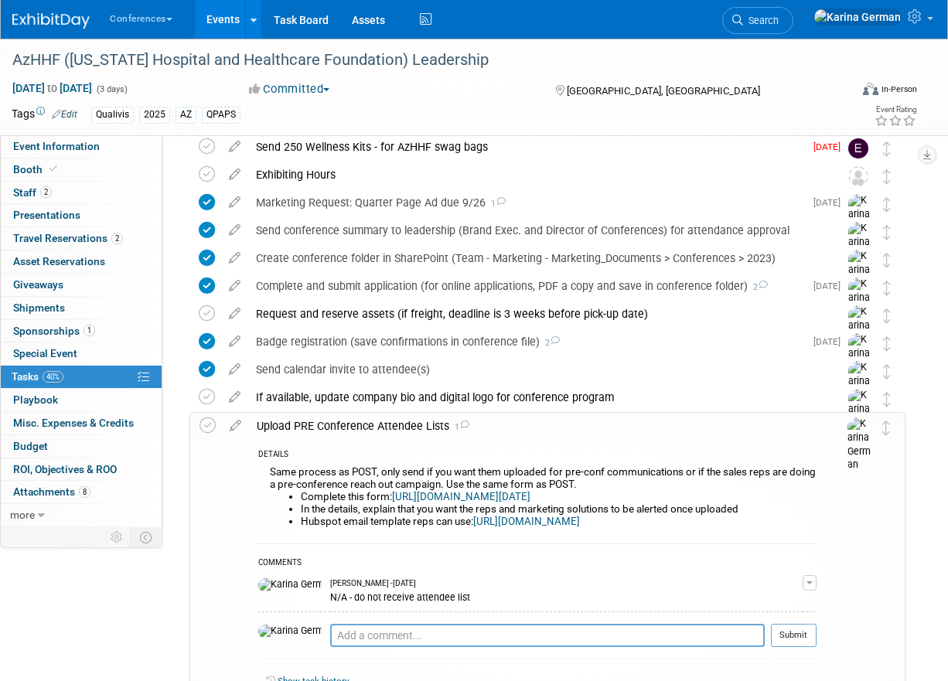
click at [380, 424] on div "Upload PRE Conference Attendee Lists 1" at bounding box center [533, 426] width 568 height 26
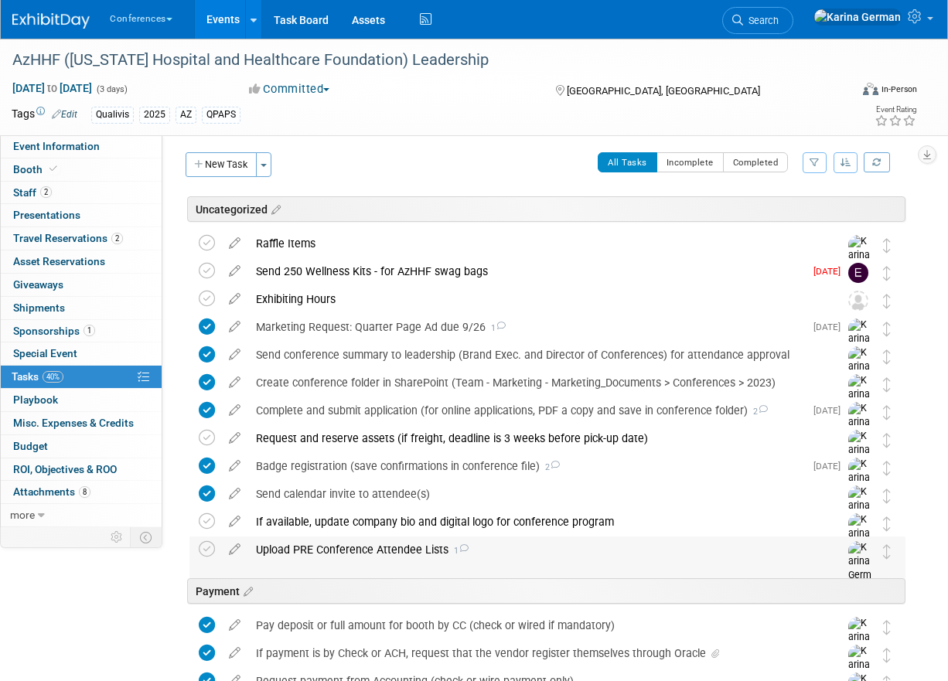
scroll to position [0, 0]
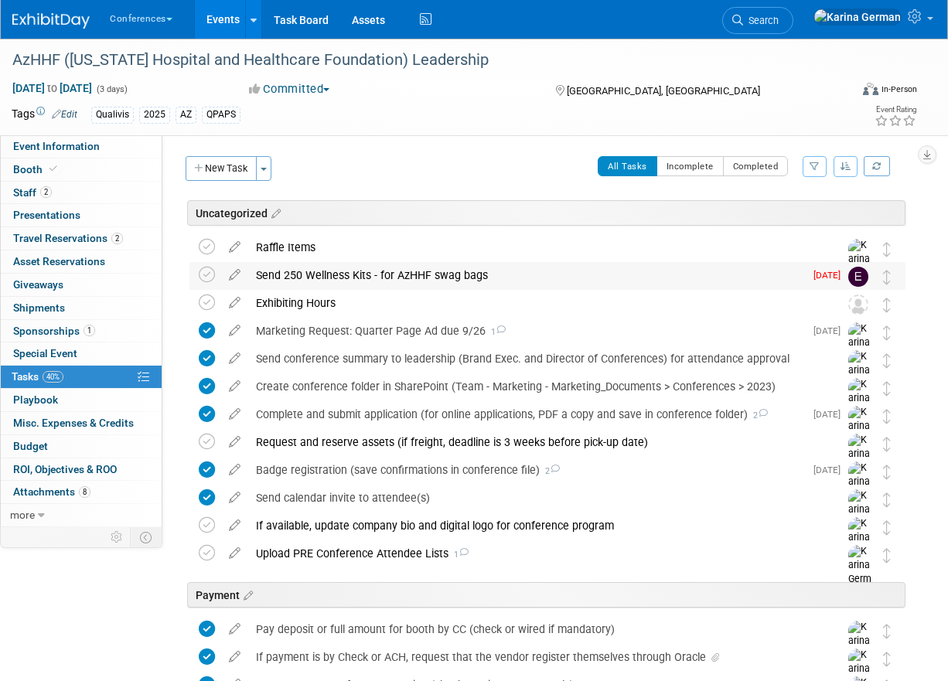
click at [475, 279] on div "Send 250 Wellness Kits - for AzHHF swag bags" at bounding box center [526, 275] width 556 height 26
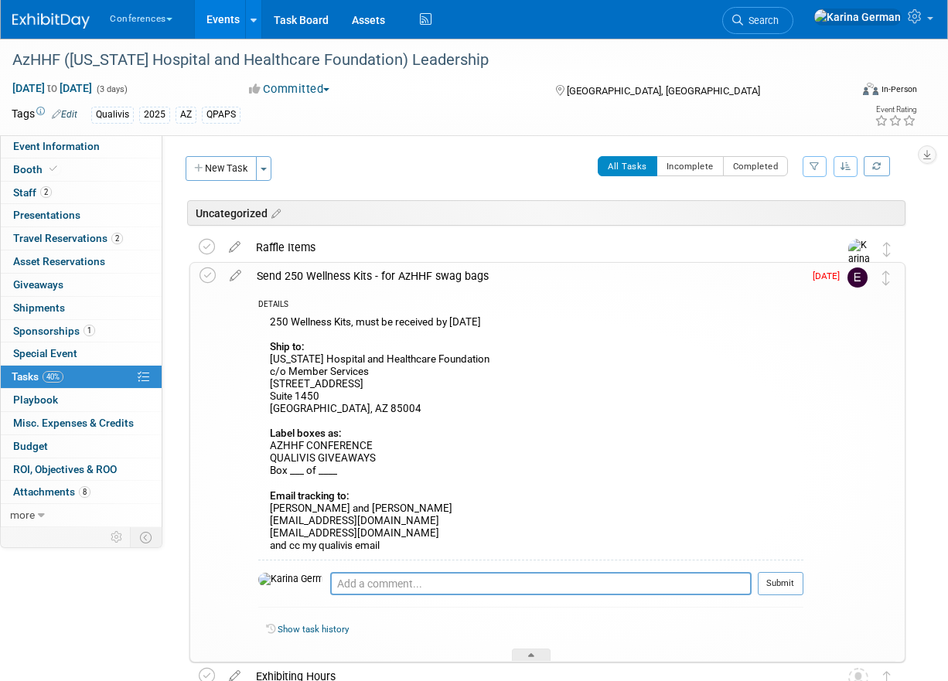
click at [474, 278] on div "Send 250 Wellness Kits - for AzHHF swag bags" at bounding box center [526, 276] width 554 height 26
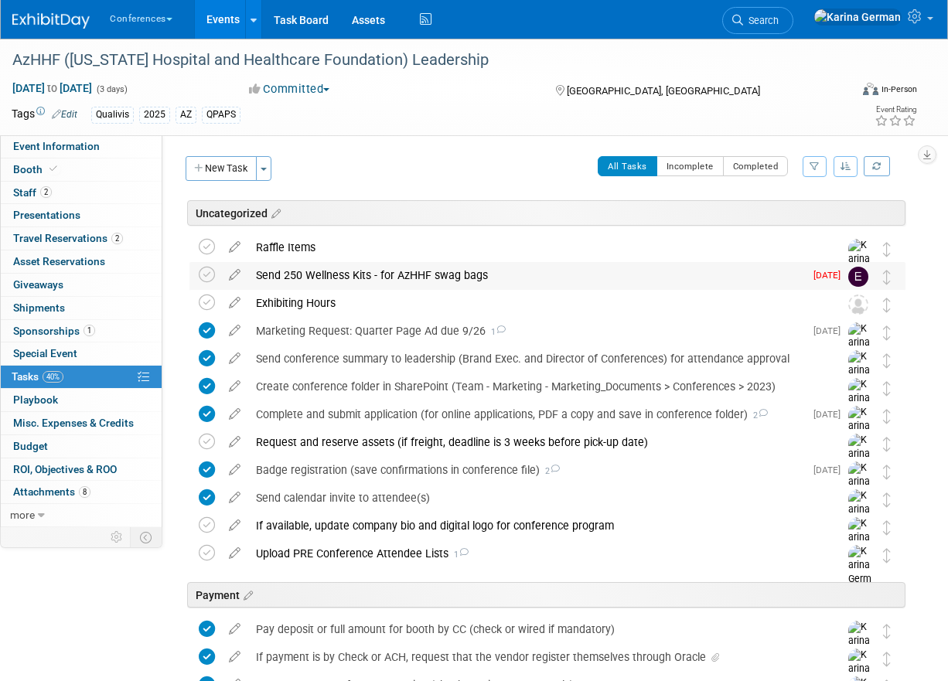
click at [377, 279] on div "Send 250 Wellness Kits - for AzHHF swag bags" at bounding box center [526, 275] width 556 height 26
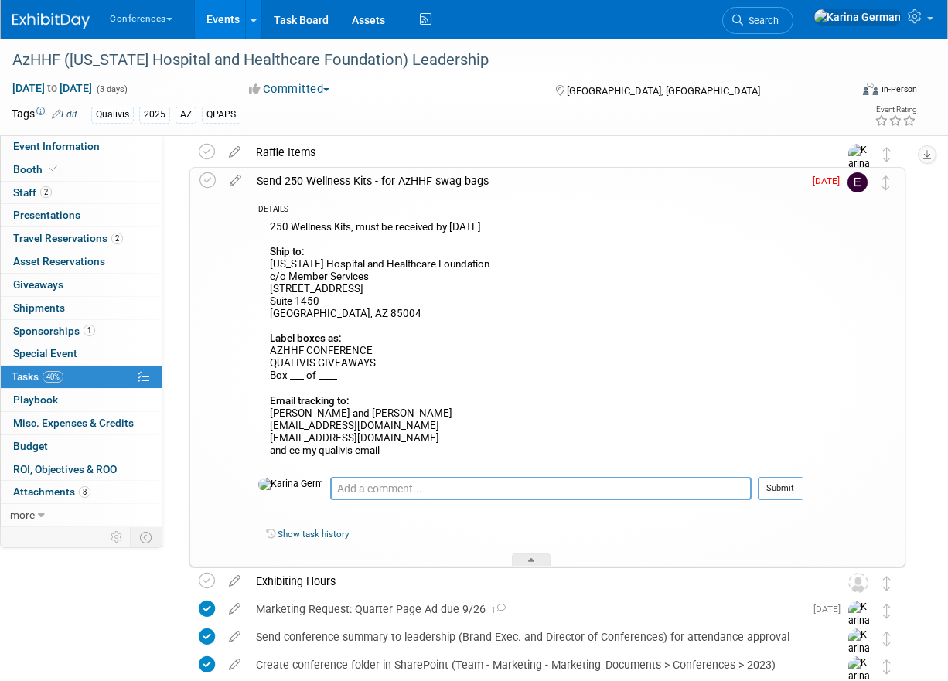
scroll to position [94, 0]
click at [431, 189] on div "Send 250 Wellness Kits - for AzHHF swag bags" at bounding box center [526, 182] width 554 height 26
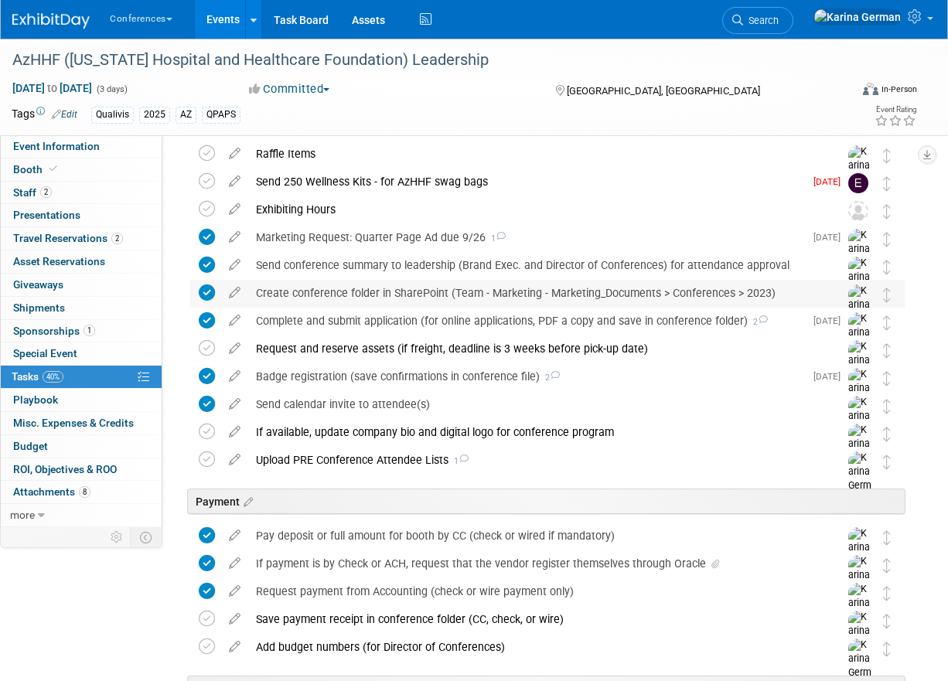
scroll to position [0, 0]
